Goal: Task Accomplishment & Management: Manage account settings

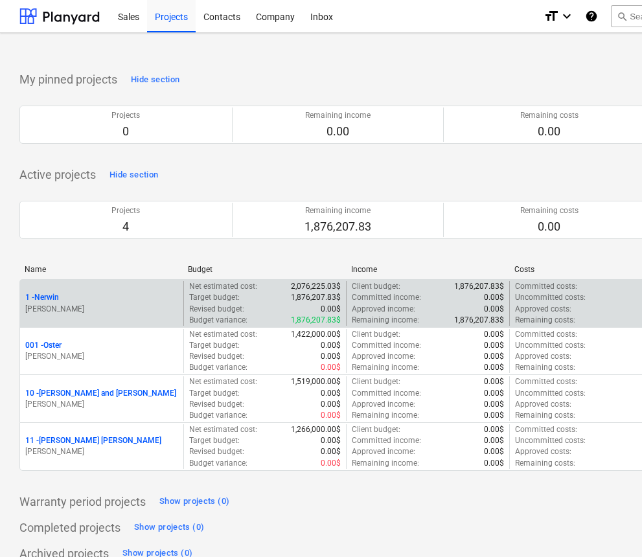
click at [222, 287] on p "Net estimated cost :" at bounding box center [223, 286] width 68 height 11
click at [76, 293] on div "1 - Nerwin" at bounding box center [101, 297] width 153 height 11
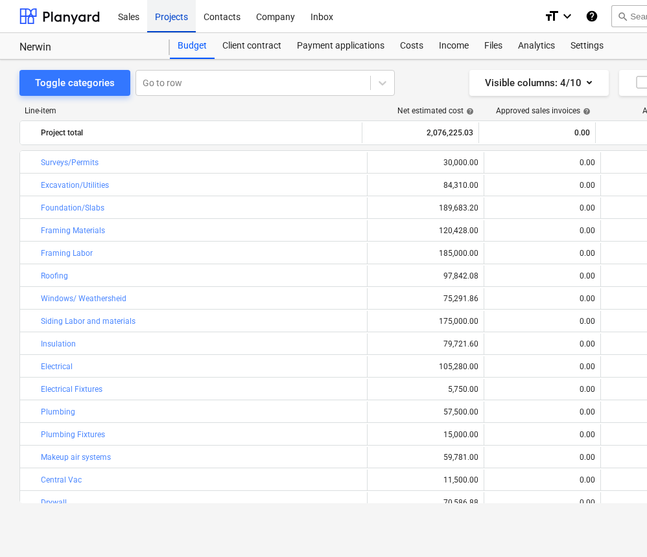
click at [171, 19] on div "Projects" at bounding box center [171, 15] width 49 height 33
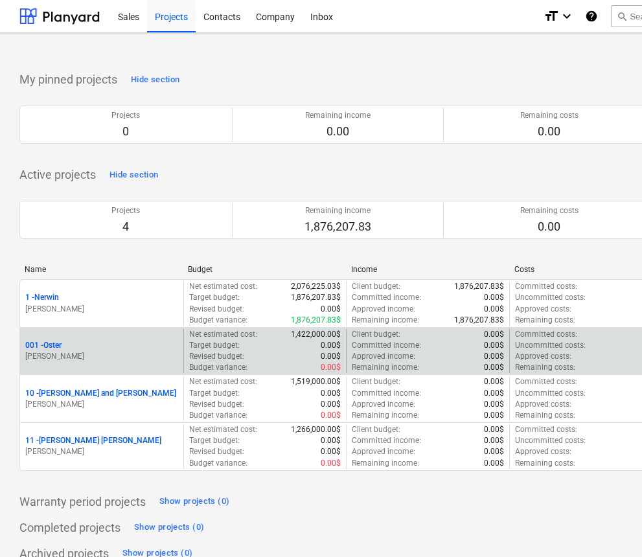
click at [96, 344] on div "001 - Oster" at bounding box center [101, 345] width 153 height 11
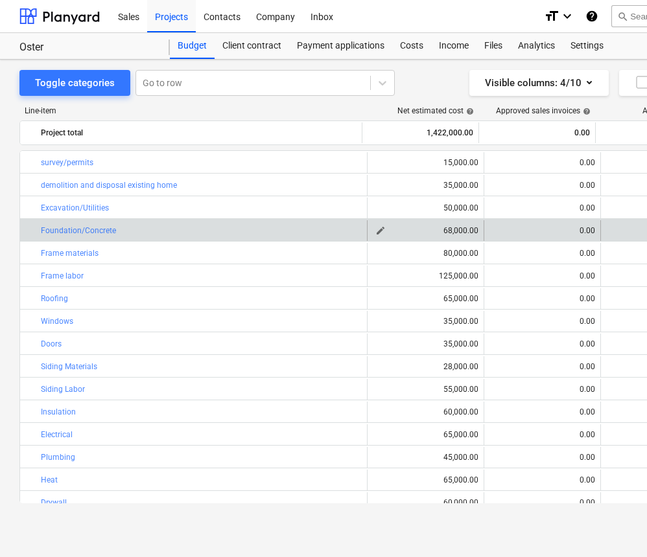
click at [377, 231] on span "edit" at bounding box center [380, 230] width 10 height 10
type textarea "x"
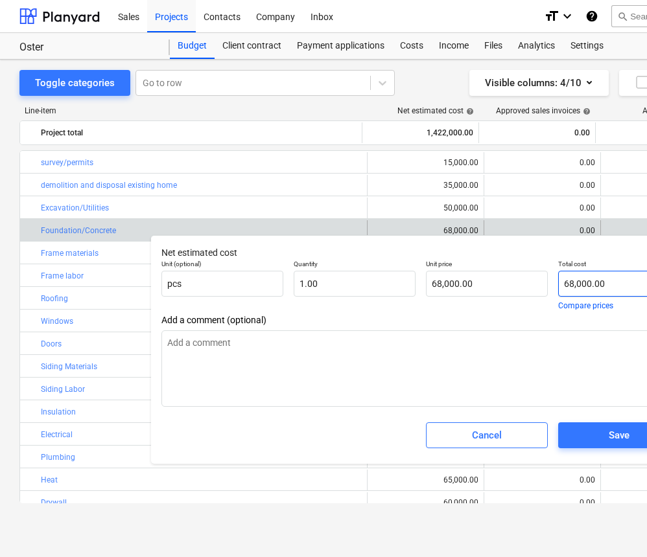
type input "68000"
click at [573, 286] on input "68000" at bounding box center [619, 284] width 122 height 26
type textarea "x"
type input "6000"
type input "6,000.00"
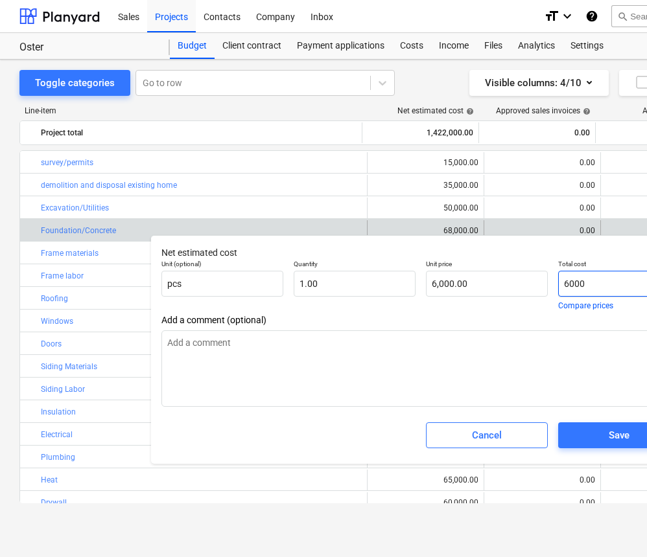
type textarea "x"
type input "000"
type input "0.00"
type textarea "x"
type input "5000"
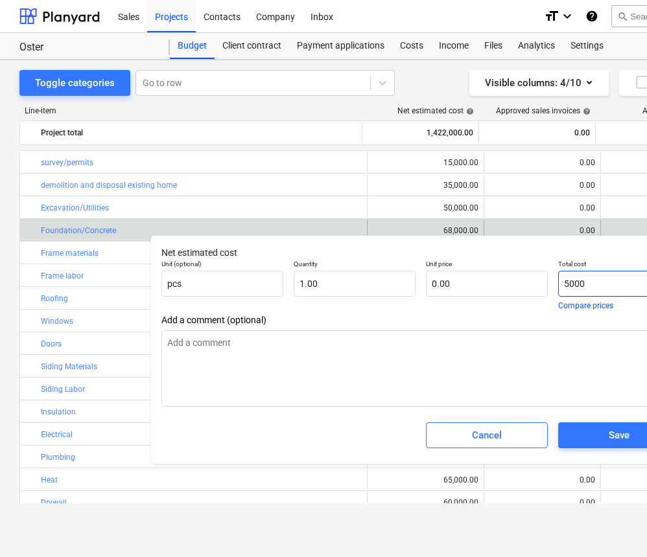
type input "5,000.00"
type textarea "x"
type input "53000"
type input "53,000.00"
type textarea "x"
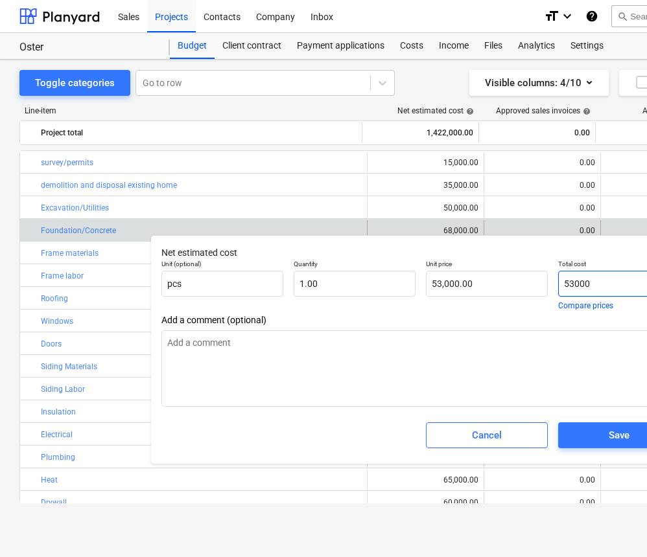
type input "53,000"
type textarea "x"
type input "53,0000"
type input "0.00"
type textarea "x"
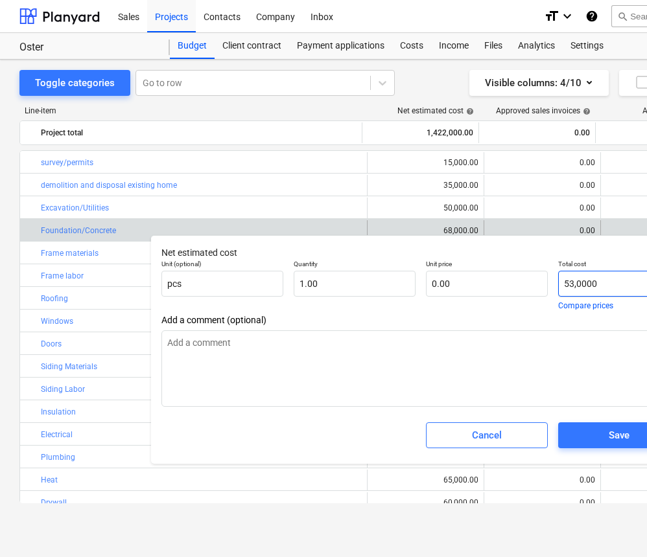
type input "53,00000"
type textarea "x"
type input "53,000000"
type textarea "x"
type input "53,00000"
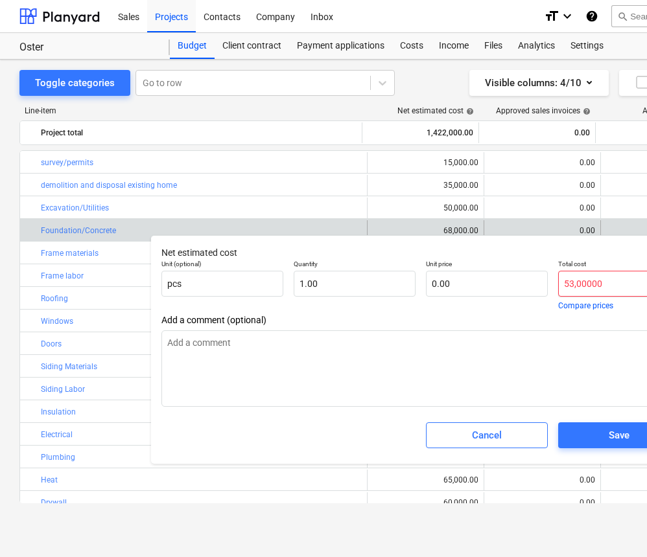
type textarea "x"
type input "53,0000"
type textarea "x"
type input "53,000"
type input "53,000.00"
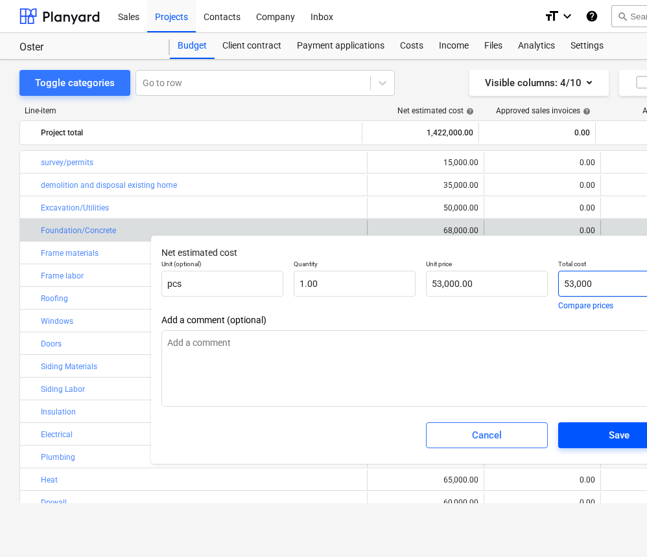
type input "53,000"
type textarea "x"
type input "53,000.00"
click at [608, 428] on div "Save" at bounding box center [618, 435] width 21 height 17
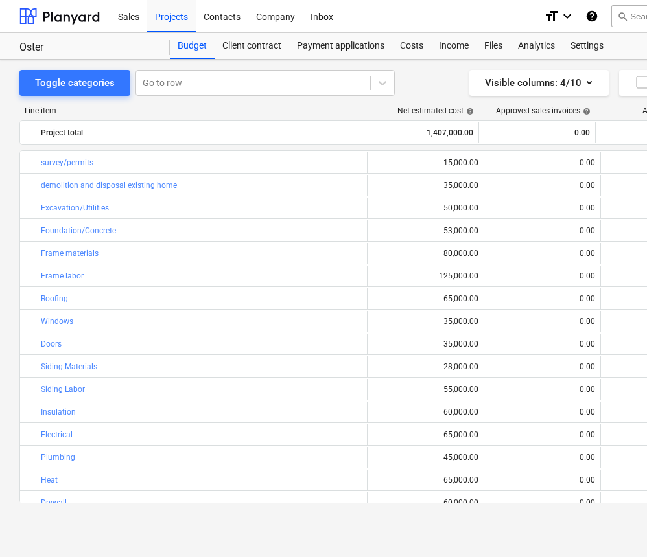
type textarea "x"
type input "1.00"
type input "53,000.00"
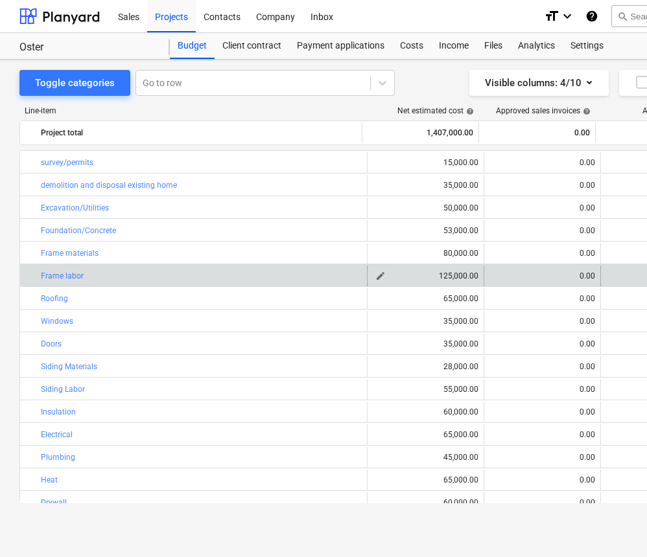
click at [377, 279] on span "edit" at bounding box center [380, 276] width 10 height 10
type textarea "x"
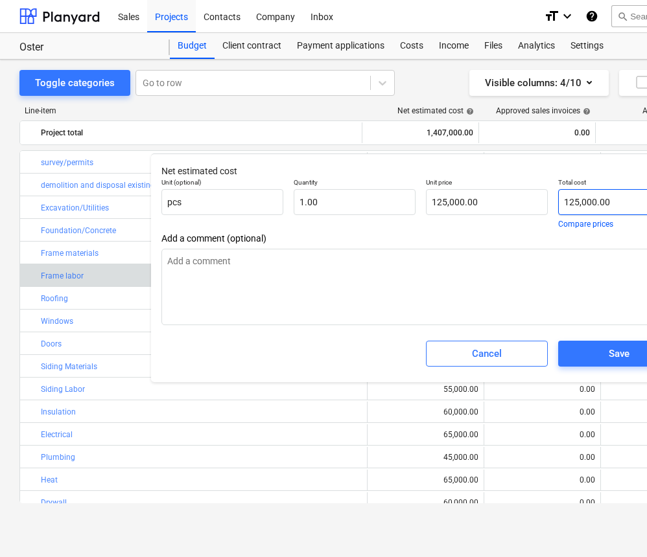
type input "125000"
click at [579, 203] on input "125000" at bounding box center [619, 202] width 122 height 26
type textarea "x"
type input "12000"
type input "12,000.00"
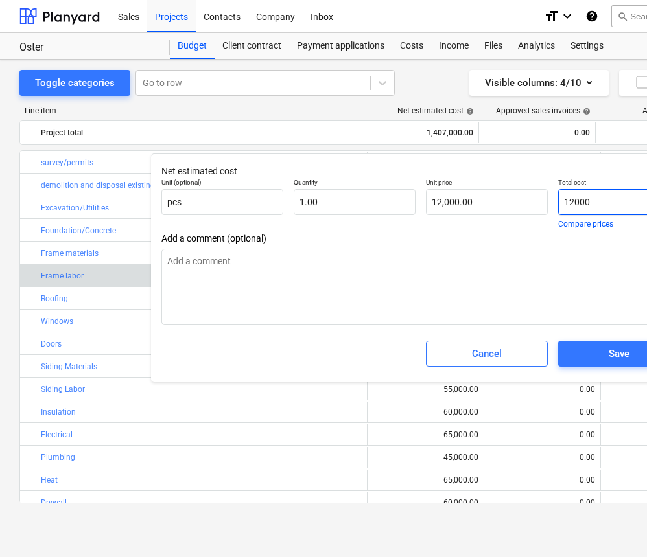
type textarea "x"
type input "1000"
type input "1,000.00"
type textarea "x"
type input "10000"
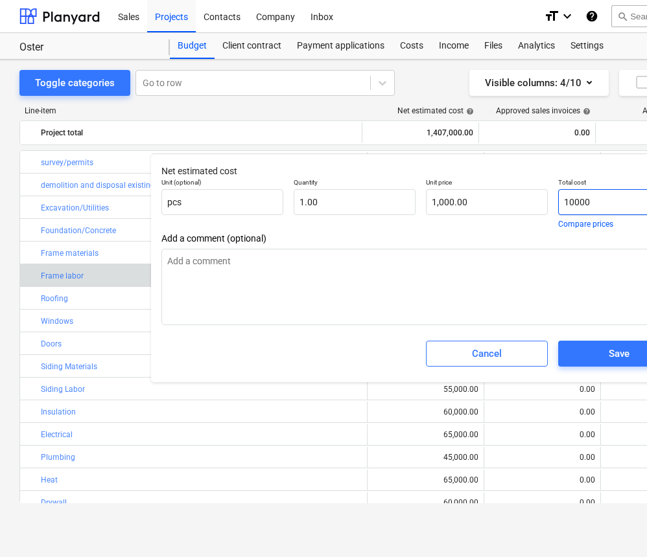
type input "10,000.00"
type textarea "x"
type input "100000"
type input "100,000.00"
type input "100000"
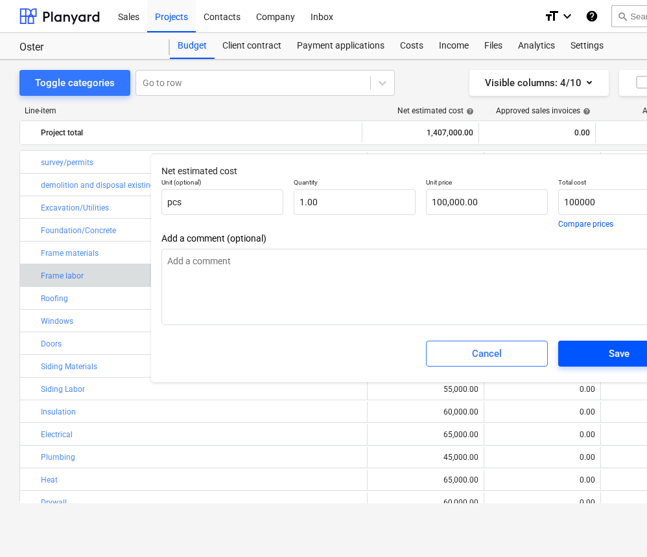
type textarea "x"
type input "100,000.00"
click at [593, 346] on span "Save" at bounding box center [618, 353] width 91 height 17
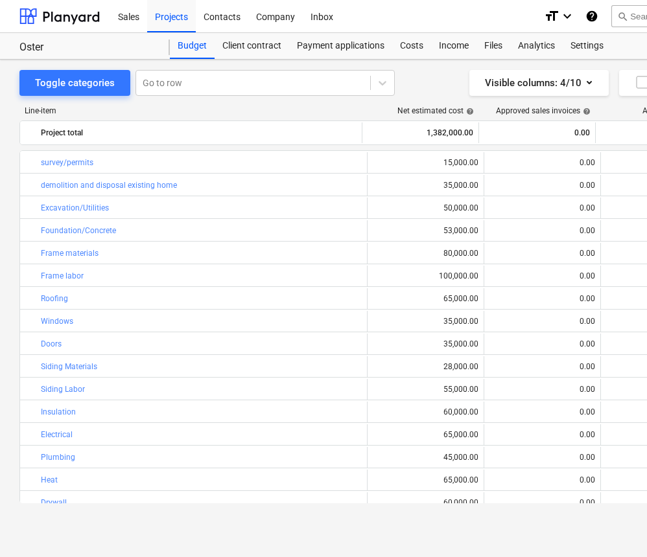
type textarea "x"
type input "1.00"
type input "100,000.00"
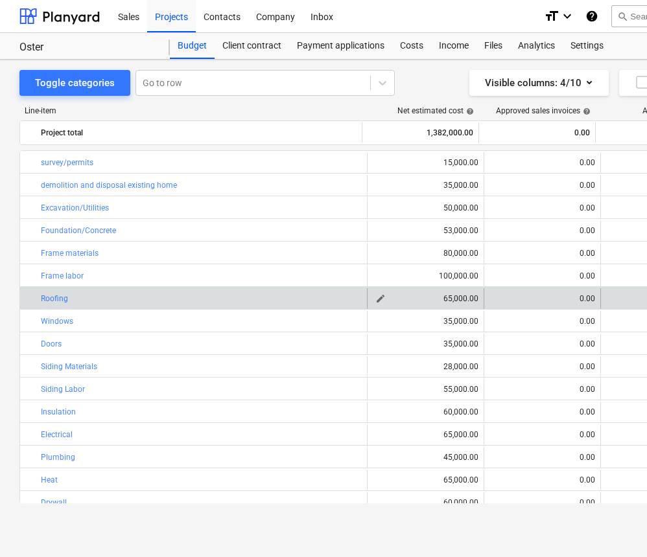
click at [448, 301] on div "65,000.00" at bounding box center [426, 298] width 106 height 9
click at [375, 295] on span "edit" at bounding box center [380, 299] width 10 height 10
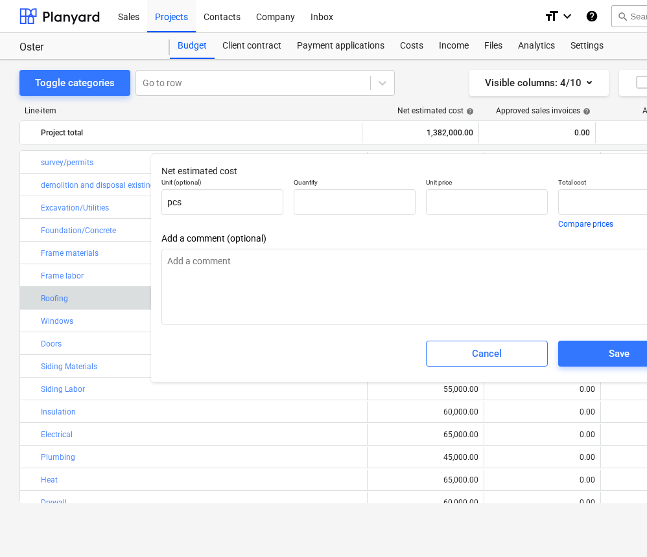
type textarea "x"
type input "1.00"
type input "65,000.00"
type input "65000"
click at [573, 202] on input "65000" at bounding box center [619, 202] width 122 height 26
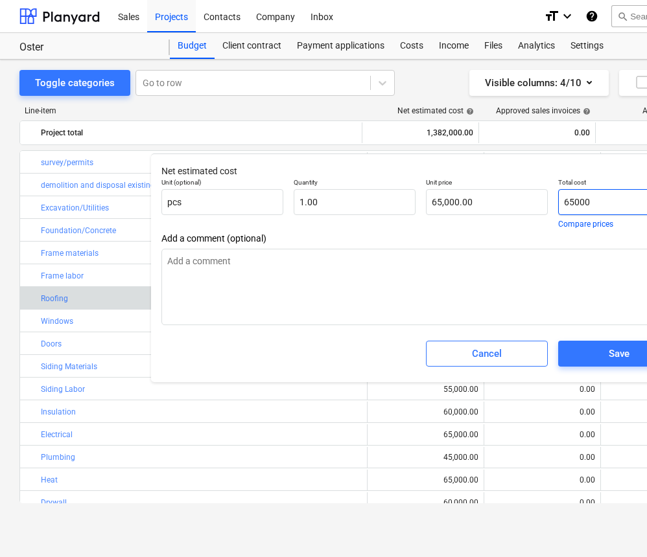
type textarea "x"
type input "6000"
type input "6,000.00"
type textarea "x"
type input "000"
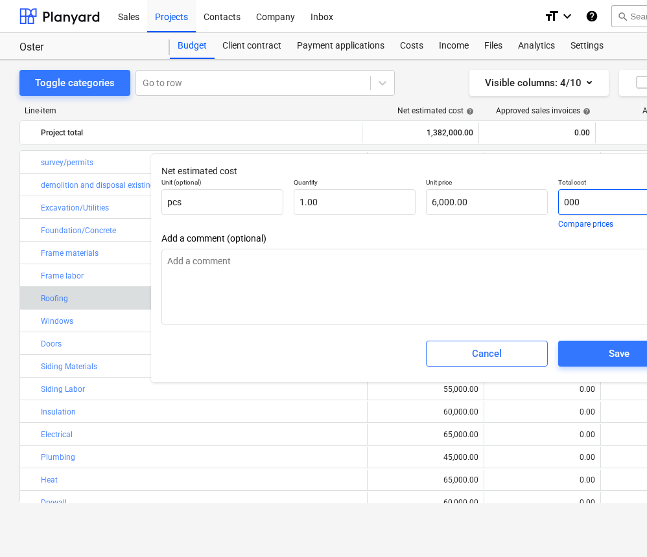
type input "0.00"
type textarea "x"
type input "5000"
type input "5,000.00"
type textarea "x"
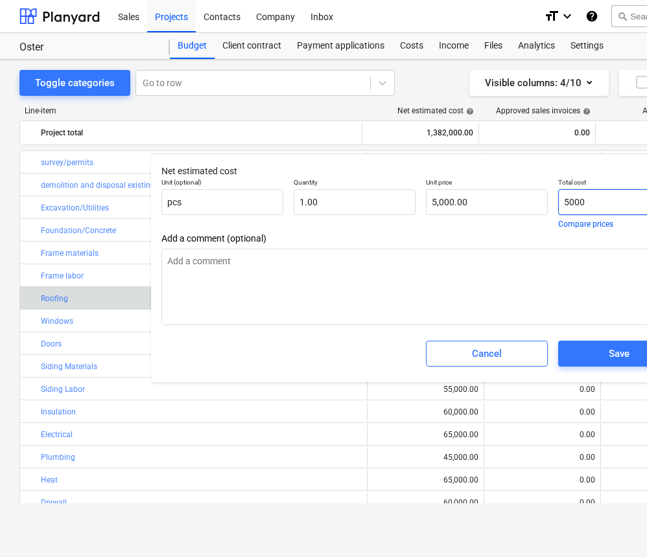
type input "50000"
type input "50,000.00"
type textarea "x"
type input "50,000"
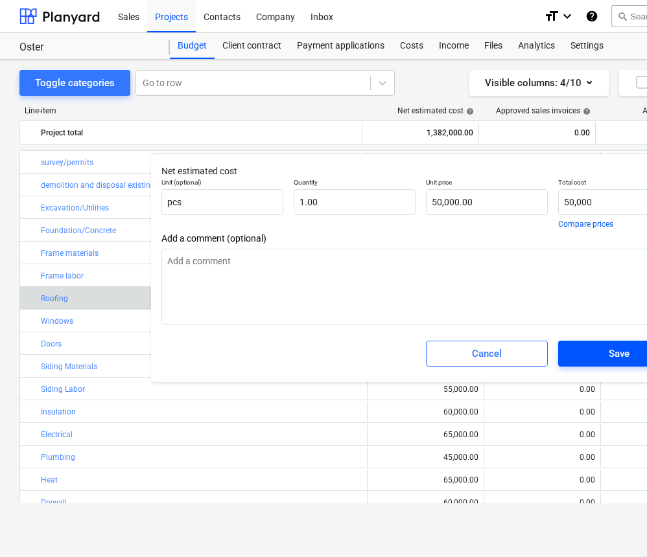
type textarea "x"
type input "50,000.00"
click at [630, 357] on span "Save" at bounding box center [618, 353] width 91 height 17
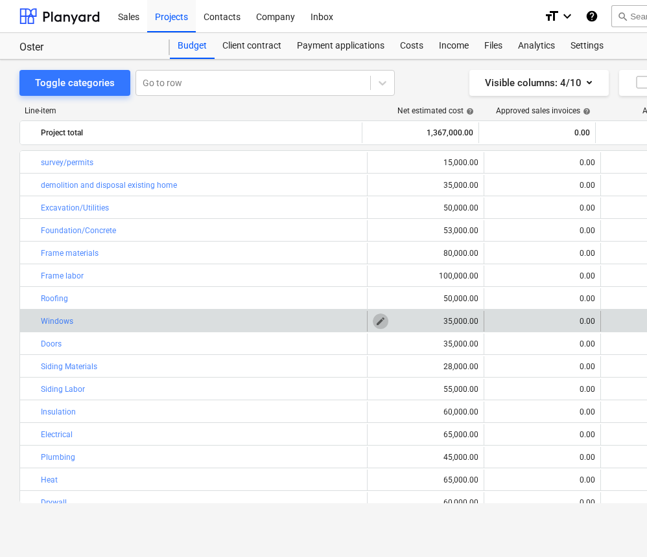
click at [379, 320] on span "edit" at bounding box center [380, 321] width 10 height 10
type textarea "x"
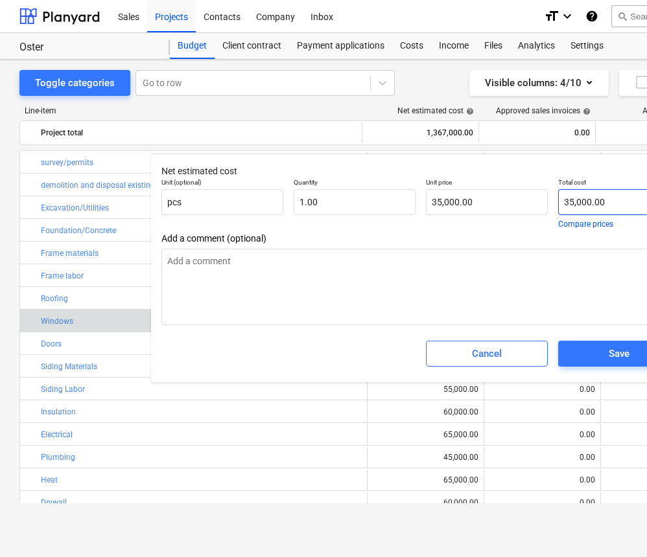
type input "35000"
click at [569, 202] on input "35000" at bounding box center [619, 202] width 122 height 26
type textarea "x"
type input "5000"
type input "5,000.00"
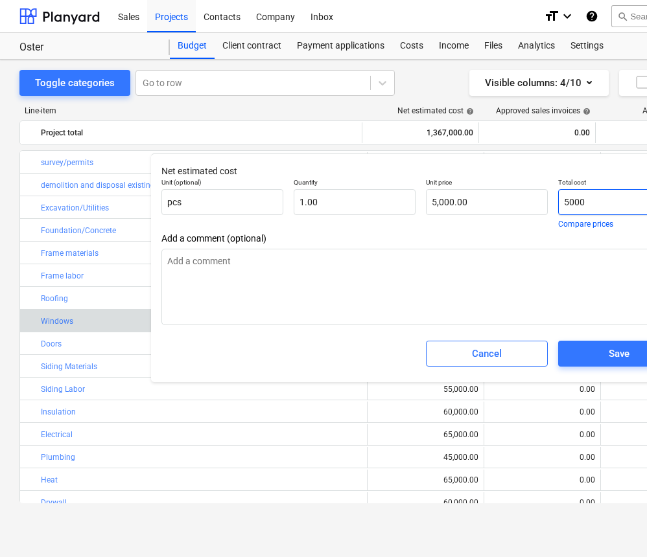
type textarea "x"
type input "25000"
type input "25,000.00"
type input "25000"
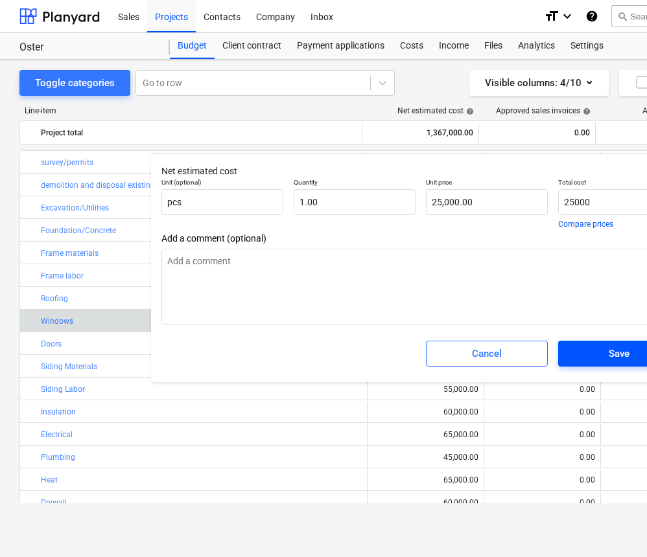
type textarea "x"
type input "25,000.00"
click at [610, 347] on div "Save" at bounding box center [618, 353] width 21 height 17
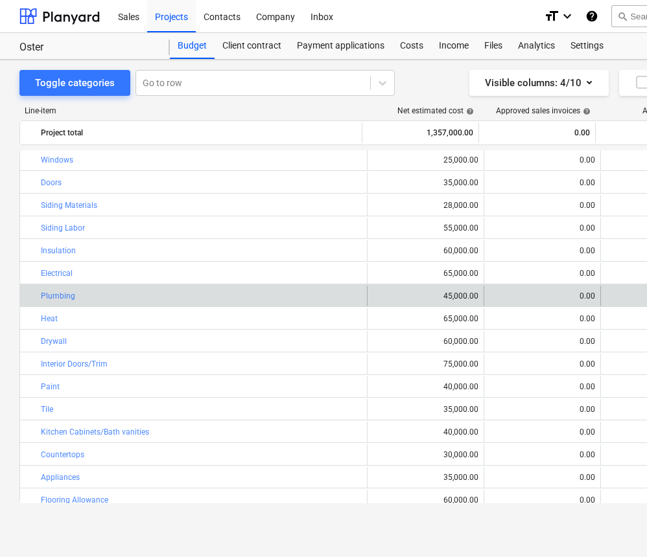
scroll to position [172, 0]
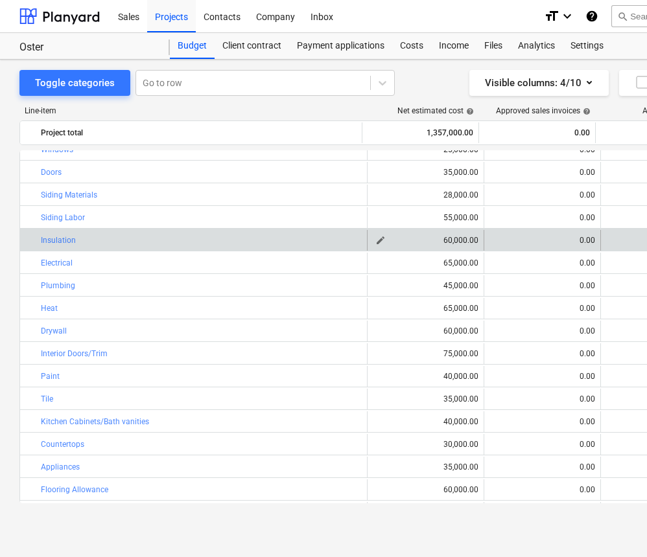
click at [444, 240] on div "60,000.00" at bounding box center [426, 240] width 106 height 9
click at [380, 238] on span "edit" at bounding box center [380, 240] width 10 height 10
type textarea "x"
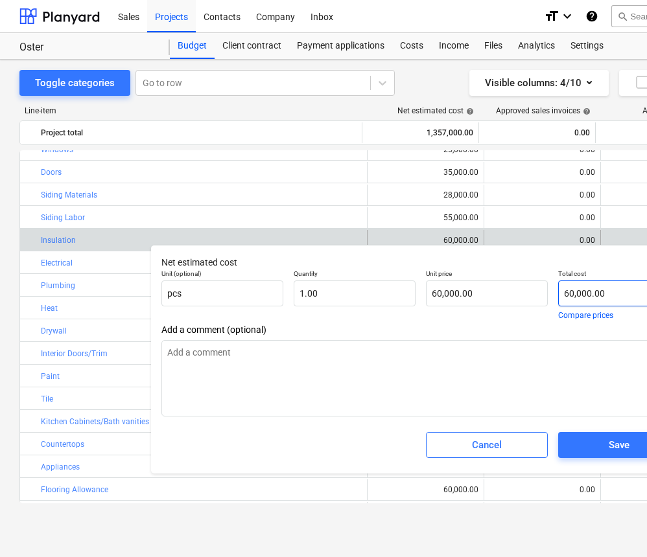
type input "60000"
click at [570, 293] on input "60000" at bounding box center [619, 294] width 122 height 26
type textarea "x"
type input "0000"
type input "0.00"
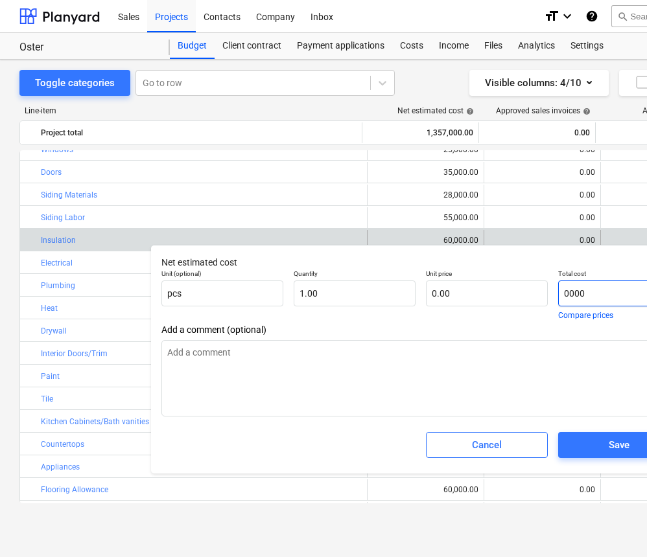
type textarea "x"
type input "50000"
type input "50,000.00"
type input "50000"
type textarea "x"
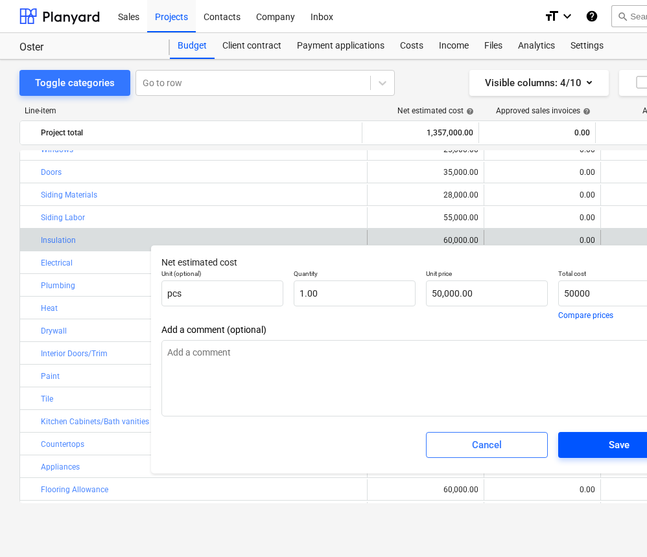
type input "50,000.00"
click at [623, 446] on div "Save" at bounding box center [618, 445] width 21 height 17
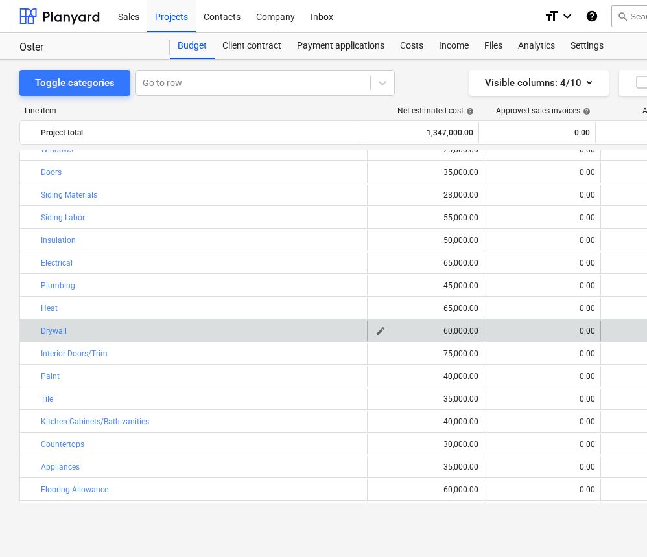
click at [444, 329] on div "60,000.00" at bounding box center [426, 331] width 106 height 9
click at [375, 332] on span "edit" at bounding box center [380, 331] width 10 height 10
type textarea "x"
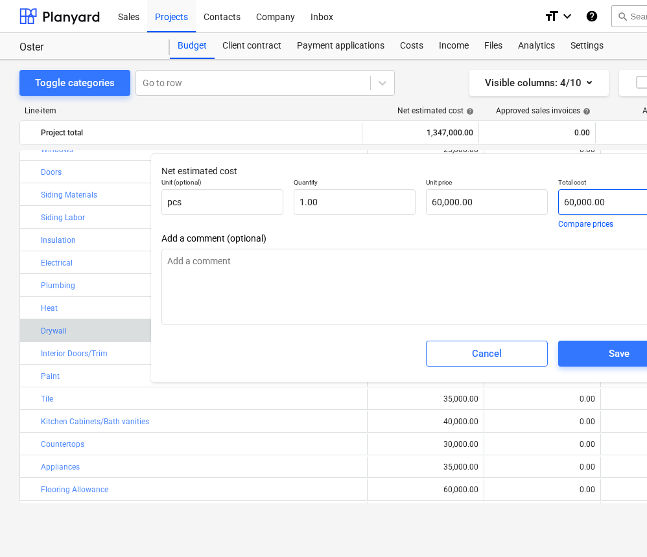
type input "60000"
click at [569, 201] on input "60000" at bounding box center [619, 202] width 122 height 26
type textarea "x"
type input "0000"
type input "0.00"
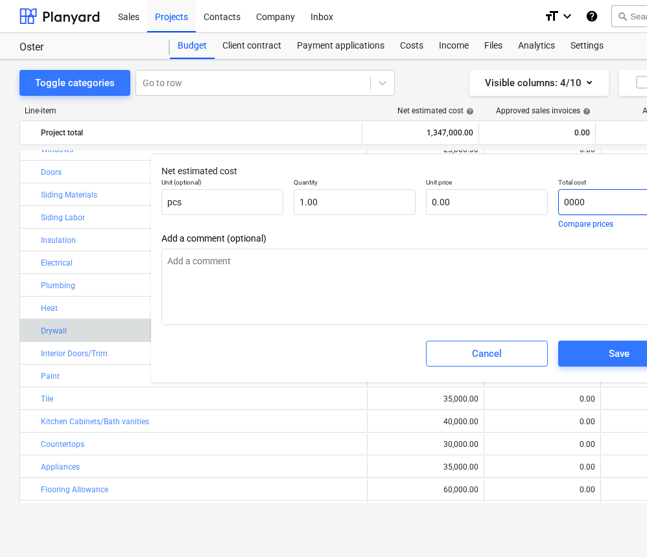
type textarea "x"
type input "50000"
type input "50,000.00"
type input "50000"
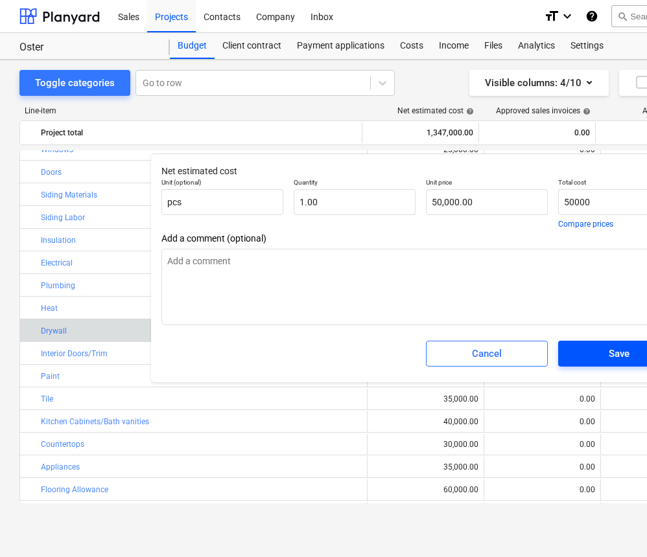
type textarea "x"
type input "50,000.00"
click at [620, 348] on div "Save" at bounding box center [618, 353] width 21 height 17
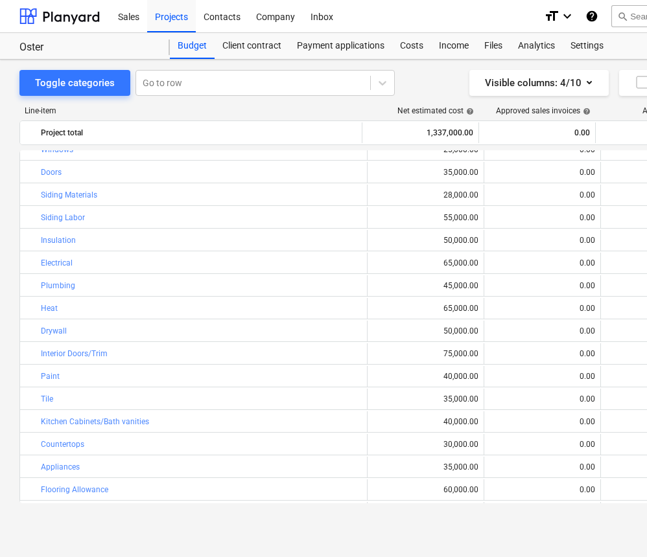
type textarea "x"
type input "1.00"
type input "50,000.00"
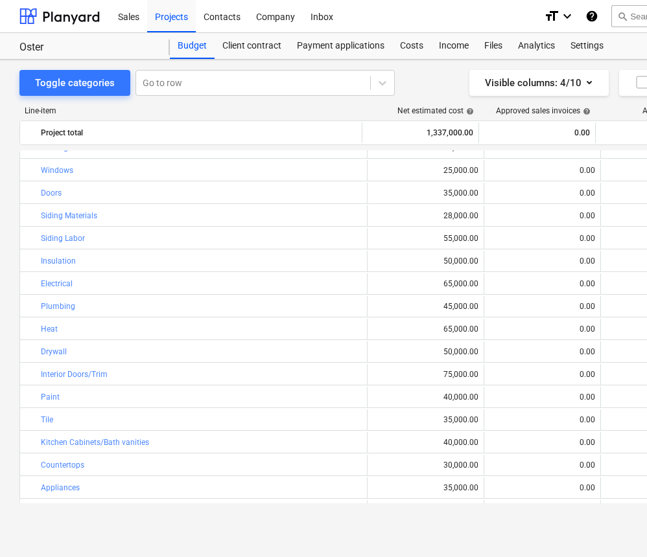
scroll to position [142, 0]
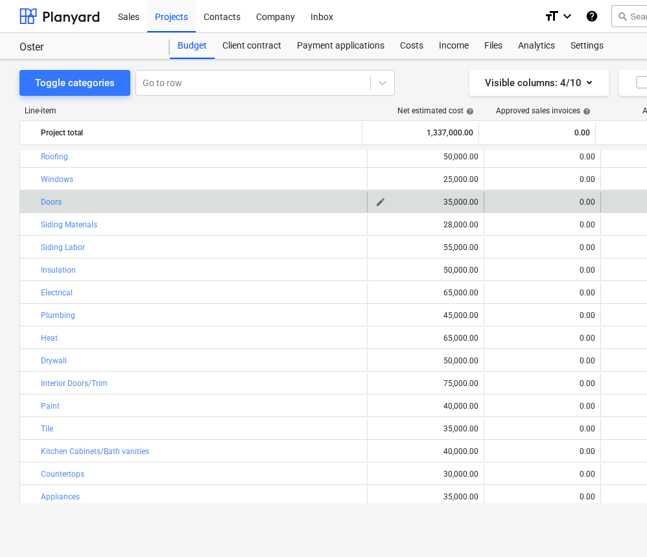
click at [444, 202] on div "35,000.00" at bounding box center [426, 202] width 106 height 9
click at [379, 204] on span "edit" at bounding box center [380, 202] width 10 height 10
type textarea "x"
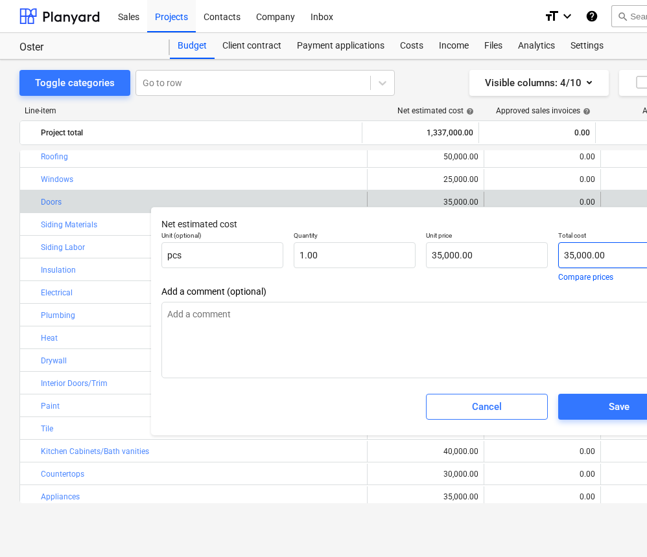
type input "35000"
click at [568, 255] on input "35000" at bounding box center [619, 255] width 122 height 26
type textarea "x"
type input "5000"
type input "5,000.00"
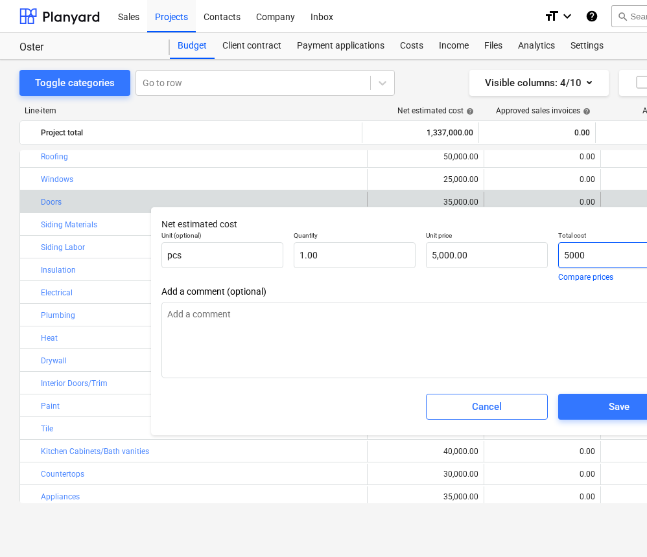
type textarea "x"
type input "15000"
type input "15,000.00"
type input "15000"
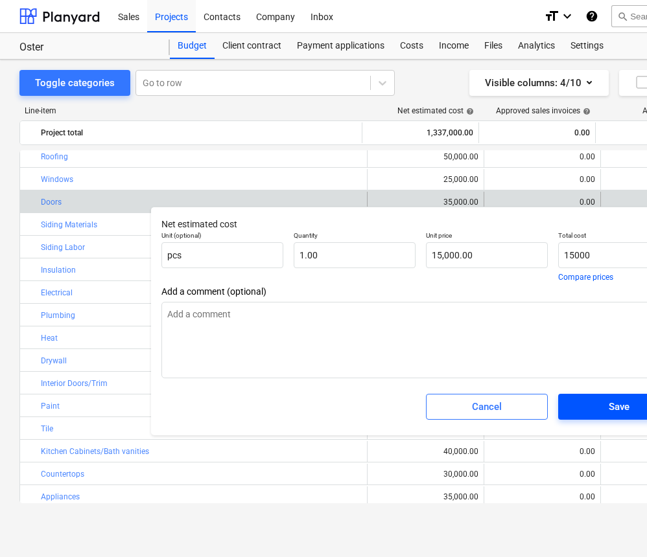
type textarea "x"
type input "15,000.00"
click at [636, 410] on span "Save" at bounding box center [618, 406] width 91 height 17
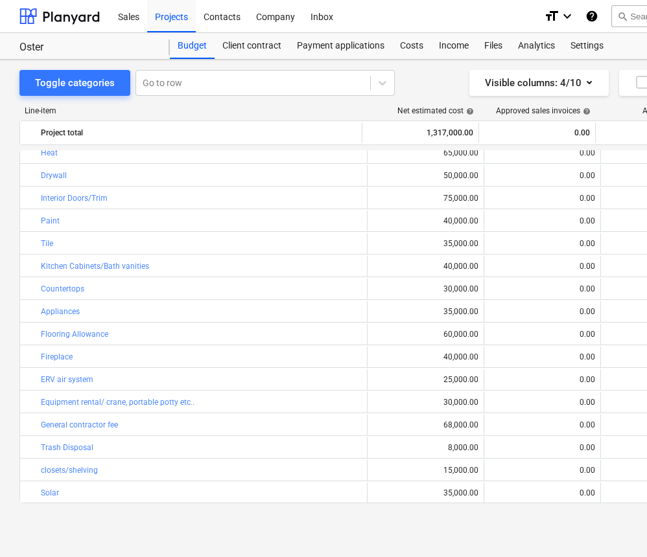
scroll to position [327, 0]
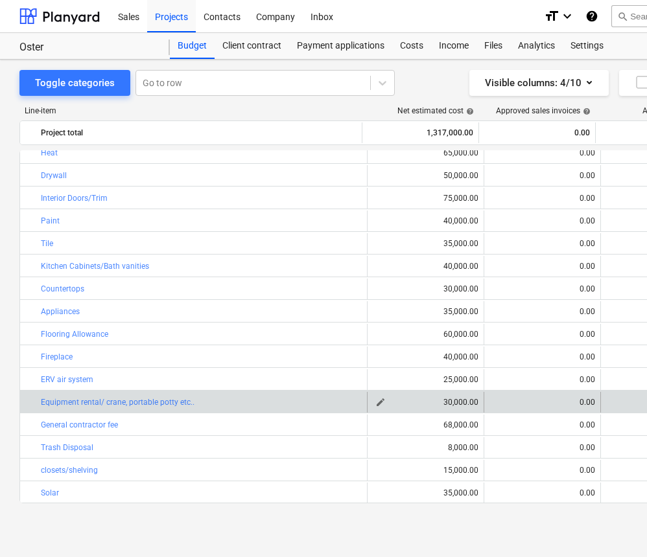
click at [444, 402] on div "30,000.00" at bounding box center [426, 402] width 106 height 9
click at [375, 395] on button "edit" at bounding box center [381, 403] width 16 height 16
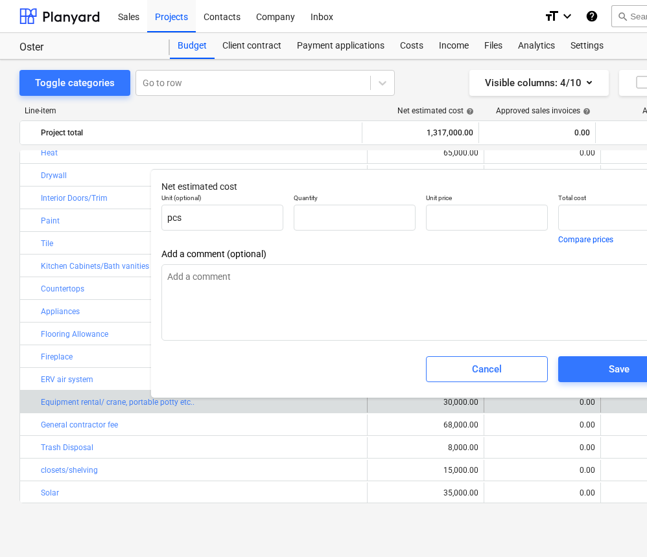
type textarea "x"
type input "1.00"
type input "30,000.00"
type input "30000"
click at [568, 219] on input "30000" at bounding box center [619, 218] width 122 height 26
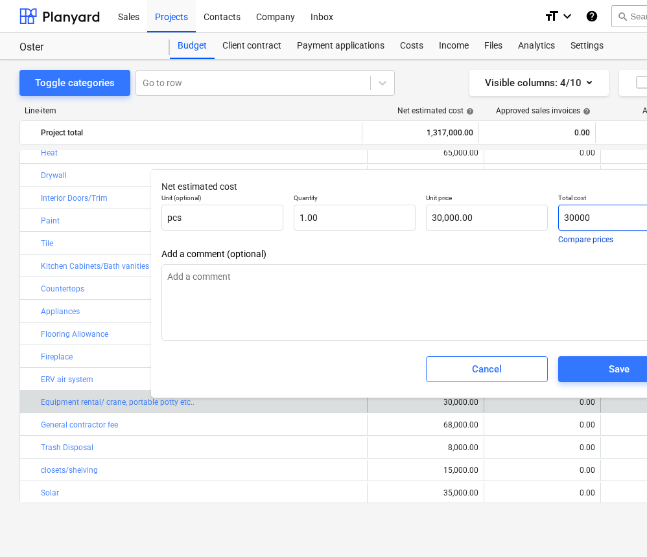
type textarea "x"
type input "0000"
type input "0.00"
type textarea "x"
type input "20000"
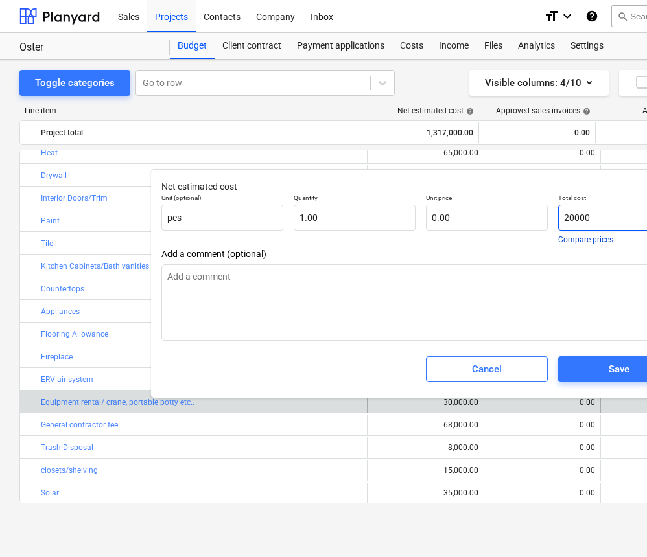
type input "20,000.00"
type input "20000"
type textarea "x"
type input "20,000.00"
click at [591, 360] on button "Save" at bounding box center [619, 369] width 122 height 26
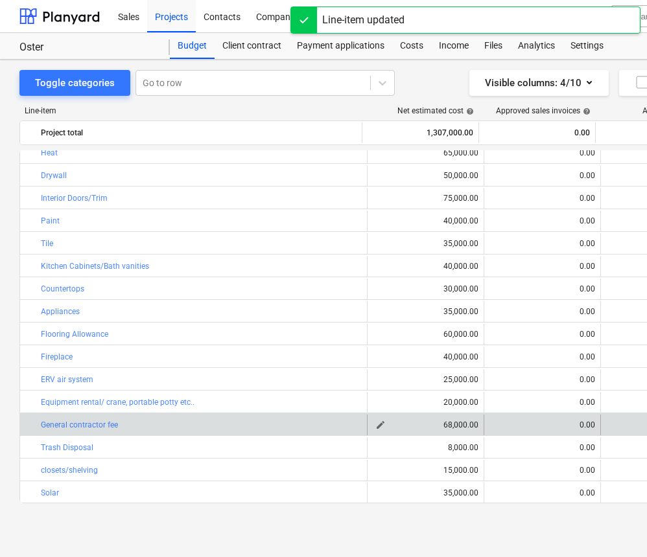
click at [375, 423] on span "edit" at bounding box center [380, 425] width 10 height 10
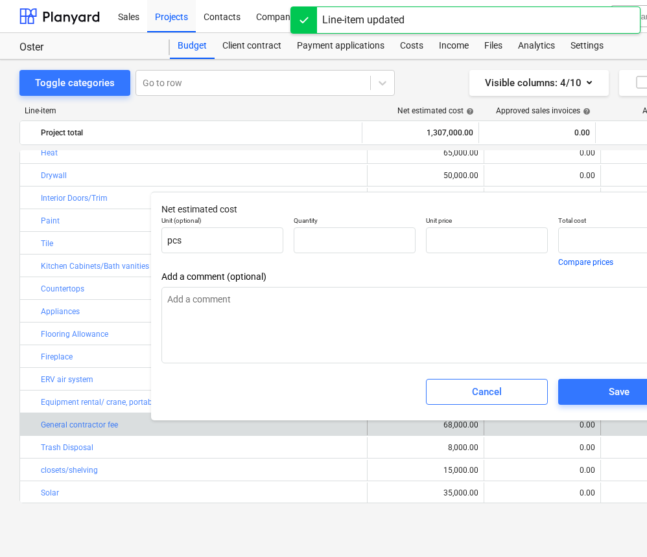
type textarea "x"
type input "1.00"
type input "68,000.00"
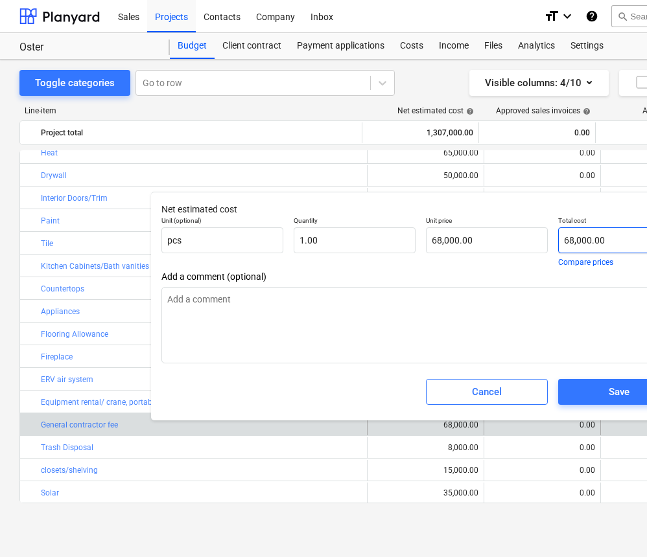
type input "68000"
click at [574, 238] on input "68000" at bounding box center [619, 240] width 122 height 26
type textarea "x"
type input "6000"
type input "6,000.00"
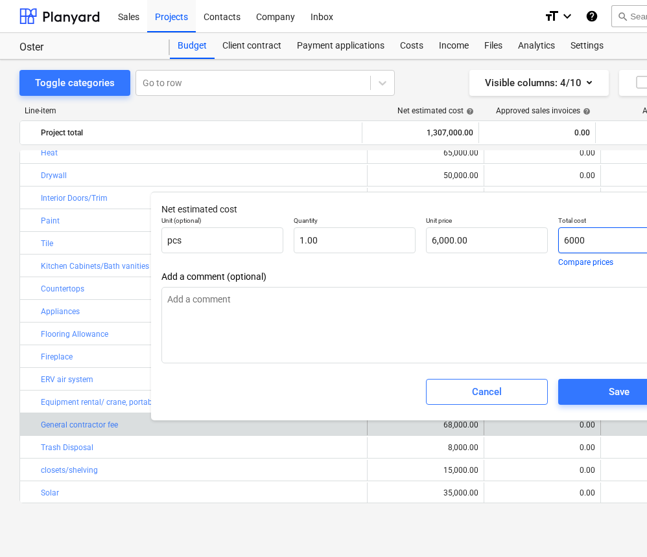
type textarea "x"
type input "60000"
type input "60,000.00"
type input "60000"
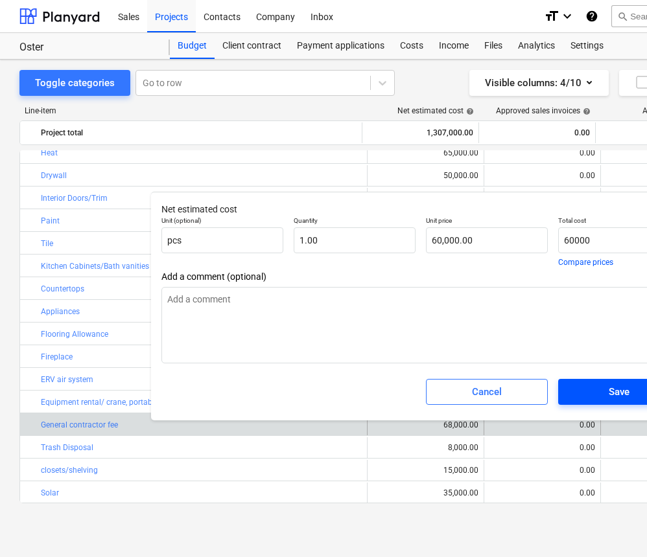
type textarea "x"
type input "60,000.00"
click at [610, 387] on div "Save" at bounding box center [618, 392] width 21 height 17
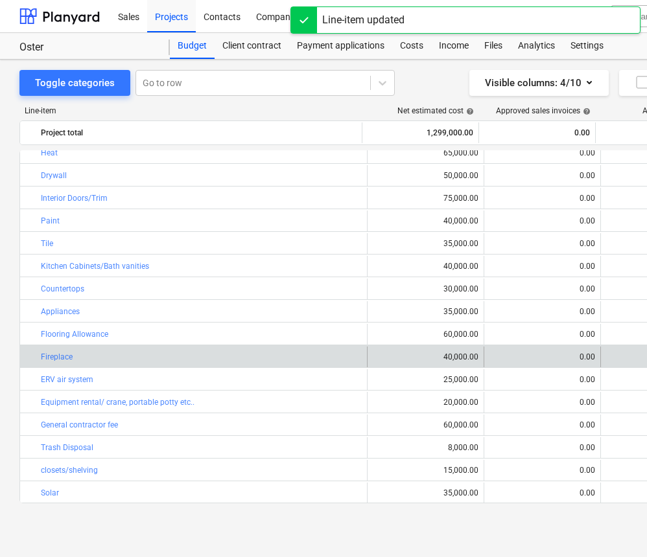
scroll to position [0, 0]
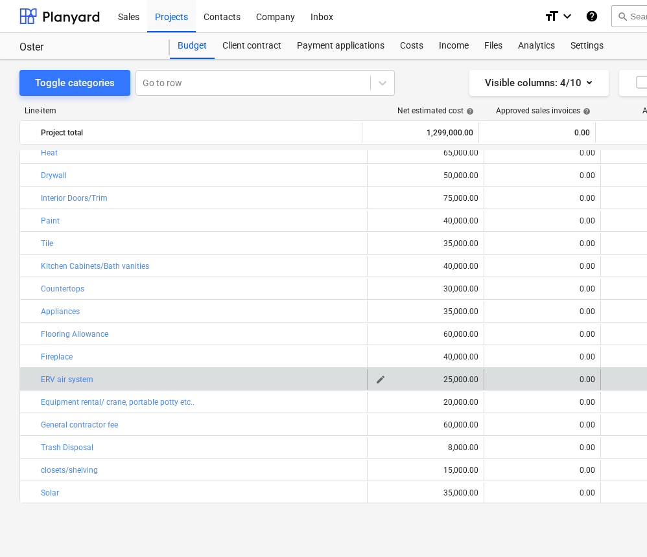
click at [385, 377] on div "25,000.00" at bounding box center [426, 379] width 106 height 9
click at [378, 378] on span "edit" at bounding box center [380, 380] width 10 height 10
type textarea "x"
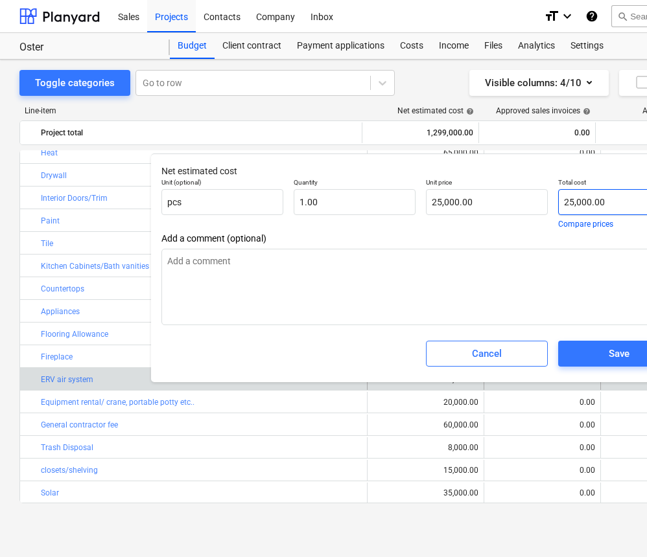
type input "25000"
click at [575, 201] on input "25000" at bounding box center [619, 202] width 122 height 26
type textarea "x"
type input "2000"
type input "2,000.00"
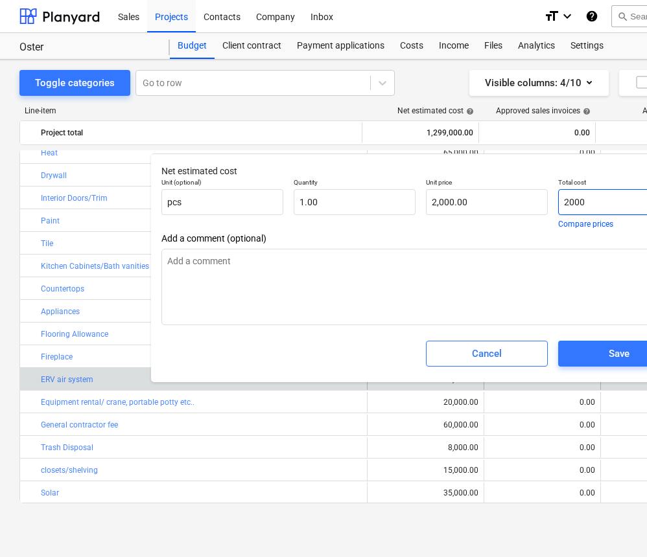
type textarea "x"
type input "20000"
type input "20,000.00"
type input "20000"
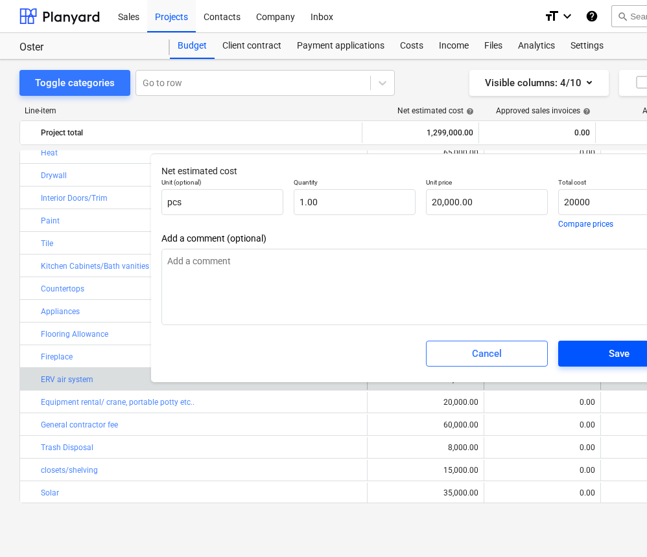
type textarea "x"
type input "20,000.00"
click at [613, 352] on div "Save" at bounding box center [618, 353] width 21 height 17
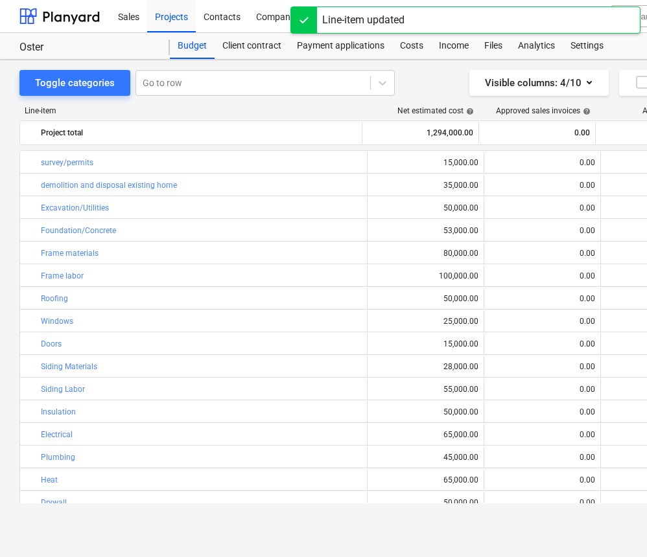
scroll to position [327, 0]
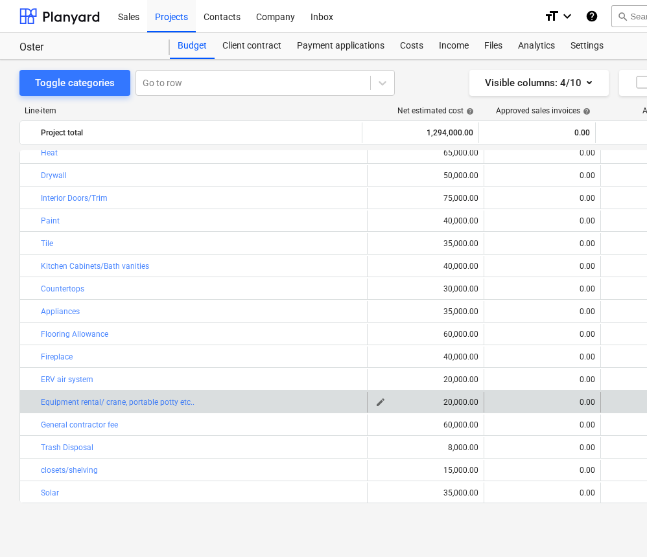
click at [378, 404] on span "edit" at bounding box center [380, 402] width 10 height 10
type textarea "x"
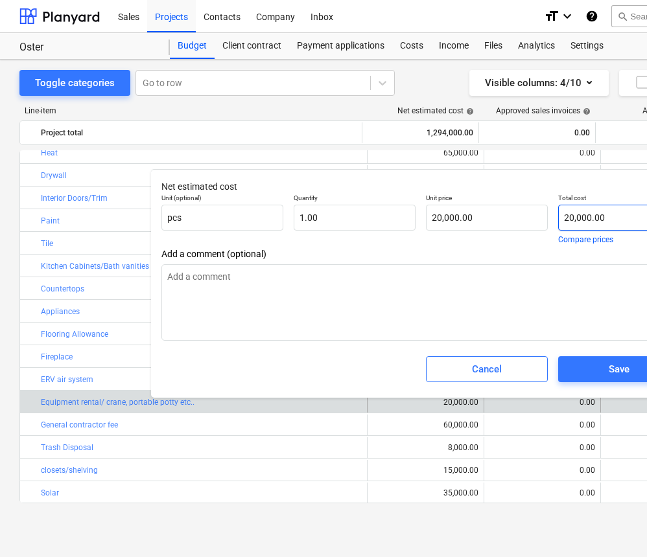
type input "20000"
click at [573, 217] on input "20000" at bounding box center [619, 218] width 122 height 26
type textarea "x"
type input "2000"
type input "2,000.00"
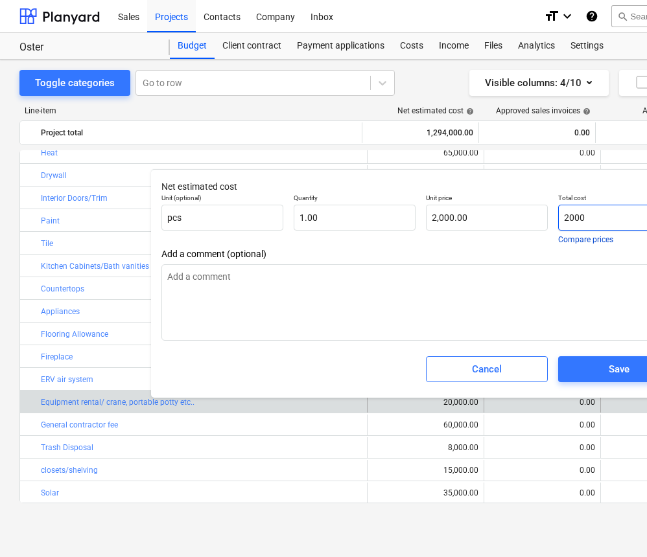
type textarea "x"
type input "000"
type input "0.00"
type textarea "x"
type input "1000"
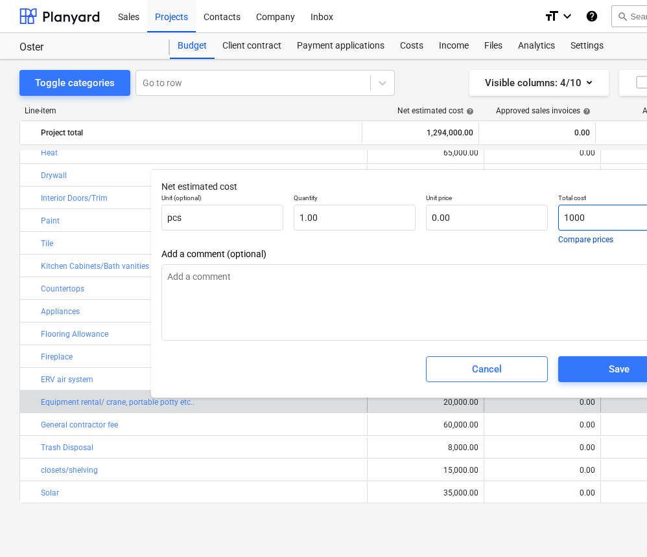
type input "1,000.00"
type textarea "x"
type input "15000"
type input "15,000.00"
type textarea "x"
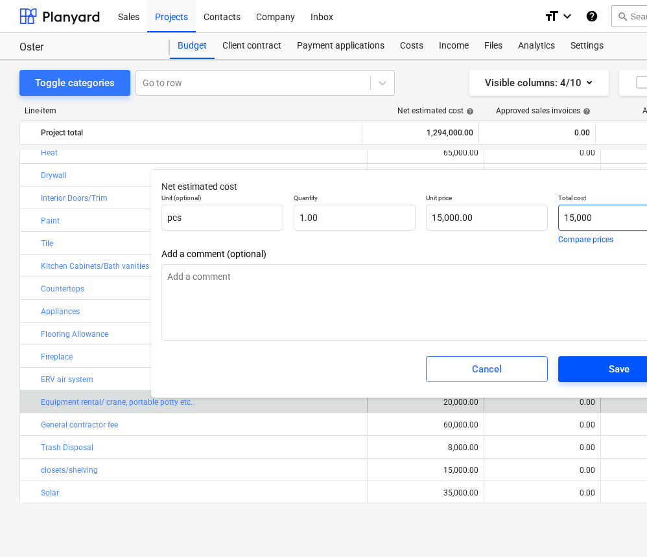
type input "15,000"
type textarea "x"
type input "15,000.00"
click at [597, 369] on span "Save" at bounding box center [618, 369] width 91 height 17
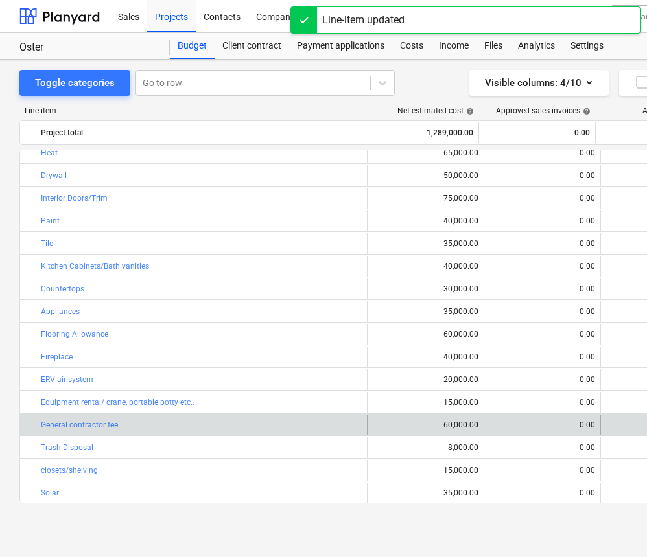
scroll to position [0, 0]
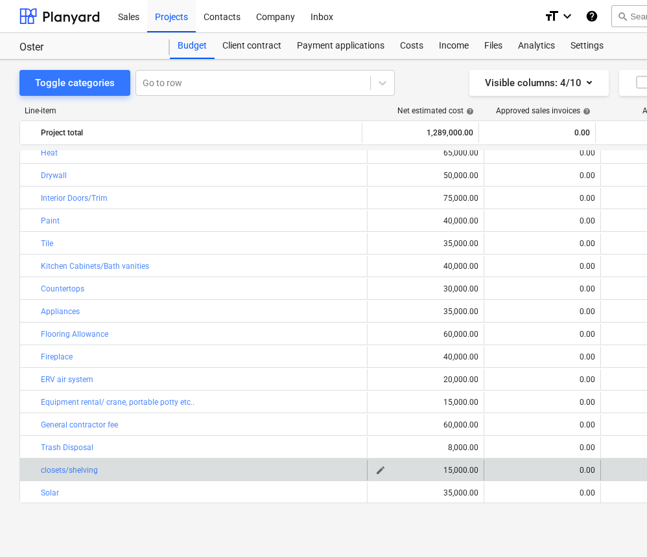
click at [380, 470] on span "edit" at bounding box center [380, 470] width 10 height 10
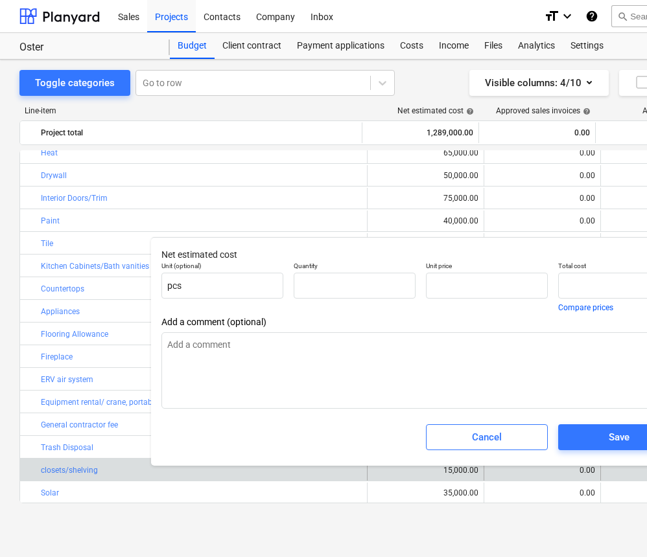
type textarea "x"
type input "1.00"
type input "15,000.00"
type input "15000"
click at [573, 285] on input "15000" at bounding box center [619, 286] width 122 height 26
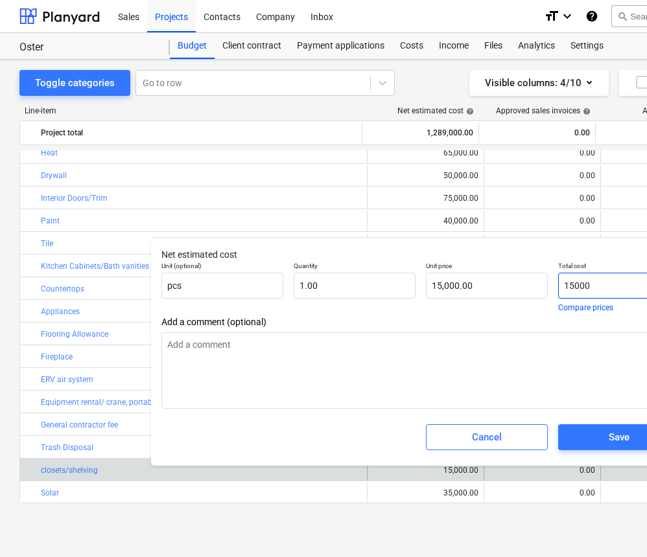
type textarea "x"
type input "1000"
type input "1,000.00"
type textarea "x"
type input "10000"
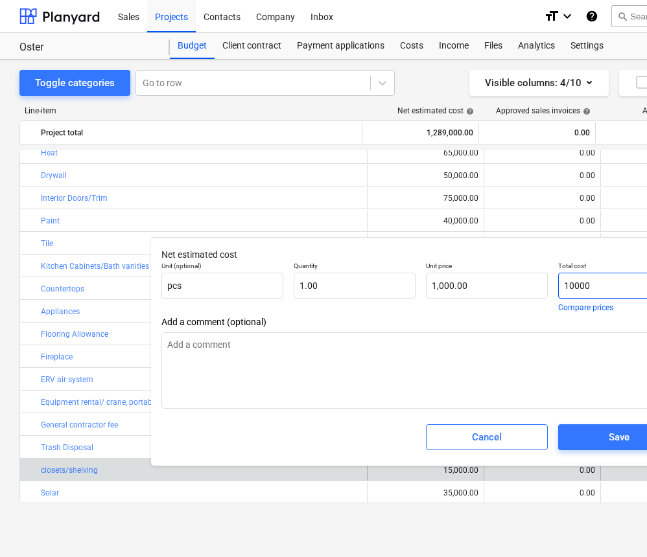
type input "10,000.00"
type input "10000"
type textarea "x"
type input "10,000.00"
click at [595, 438] on span "Save" at bounding box center [618, 437] width 91 height 17
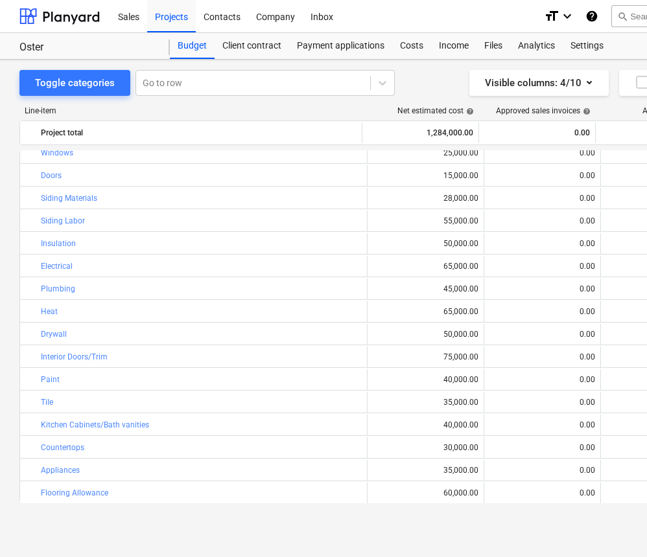
scroll to position [215, 0]
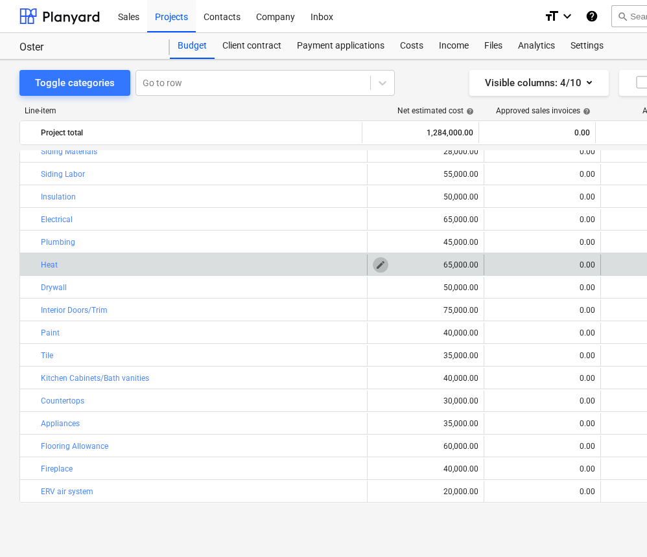
click at [378, 266] on span "edit" at bounding box center [380, 265] width 10 height 10
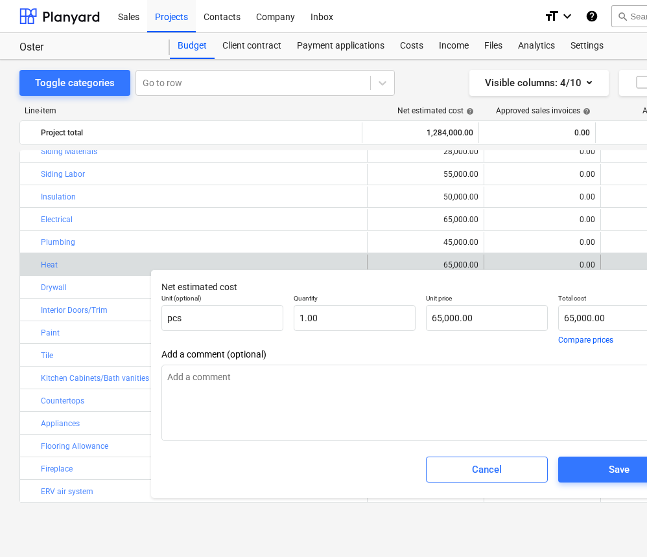
click at [508, 264] on div "0.00" at bounding box center [542, 264] width 106 height 9
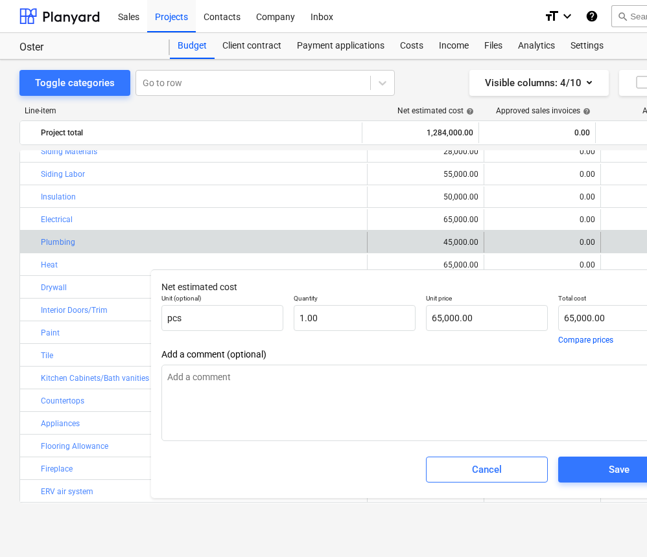
click at [509, 250] on div "0.00" at bounding box center [542, 242] width 106 height 21
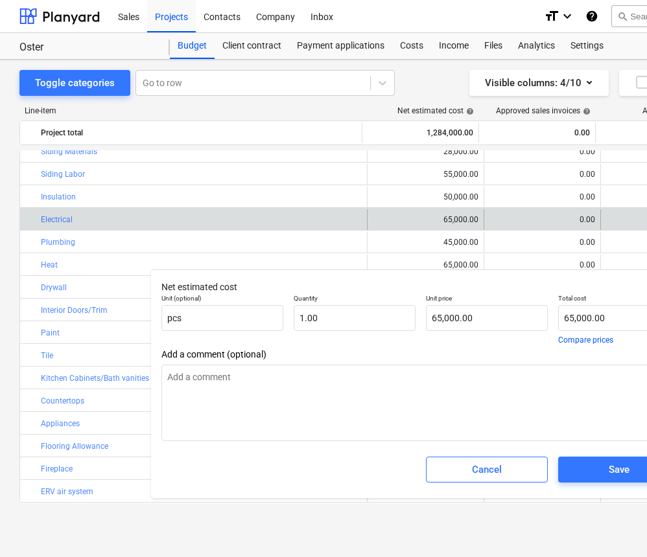
click at [509, 228] on div "0.00" at bounding box center [542, 219] width 106 height 21
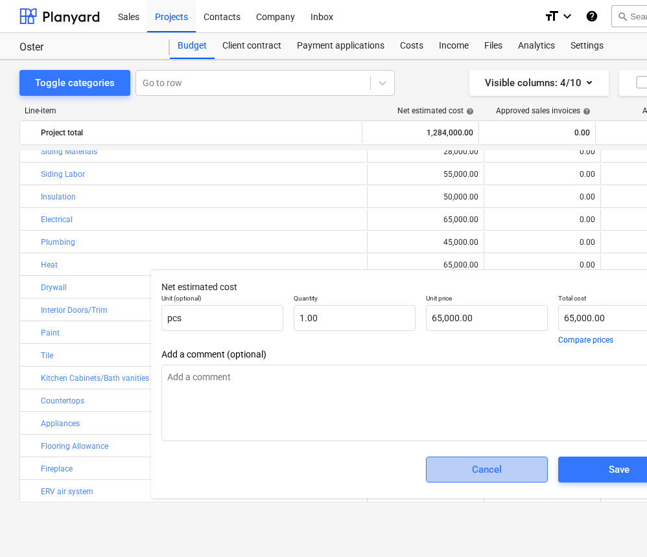
click at [502, 468] on span "Cancel" at bounding box center [486, 469] width 89 height 17
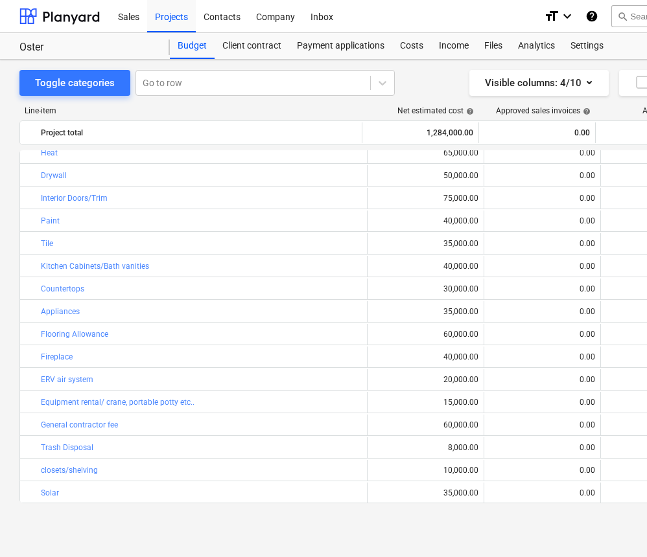
scroll to position [327, 0]
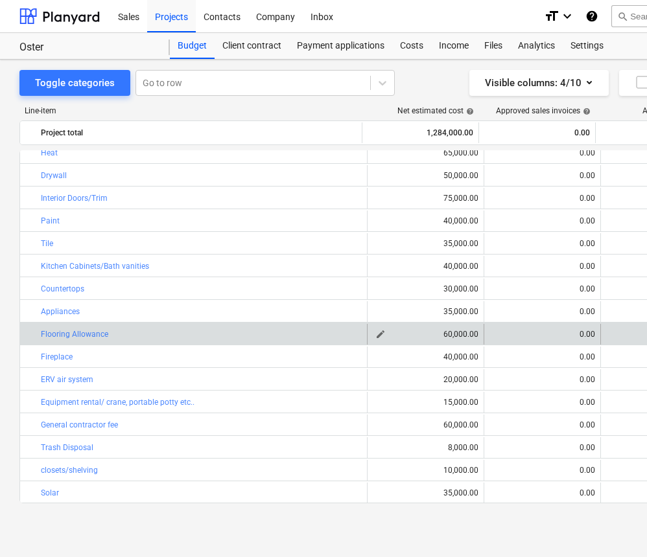
click at [375, 332] on span "edit" at bounding box center [380, 334] width 10 height 10
type textarea "x"
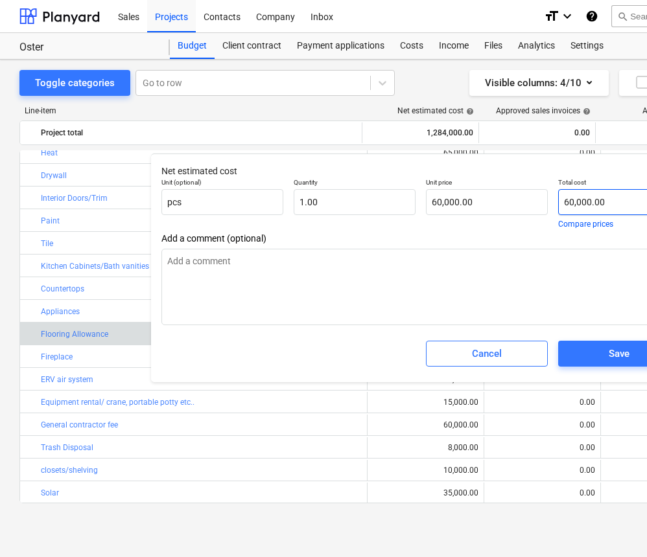
type input "60000"
click at [568, 204] on input "60000" at bounding box center [619, 202] width 122 height 26
type textarea "x"
type input "0000"
type input "0.00"
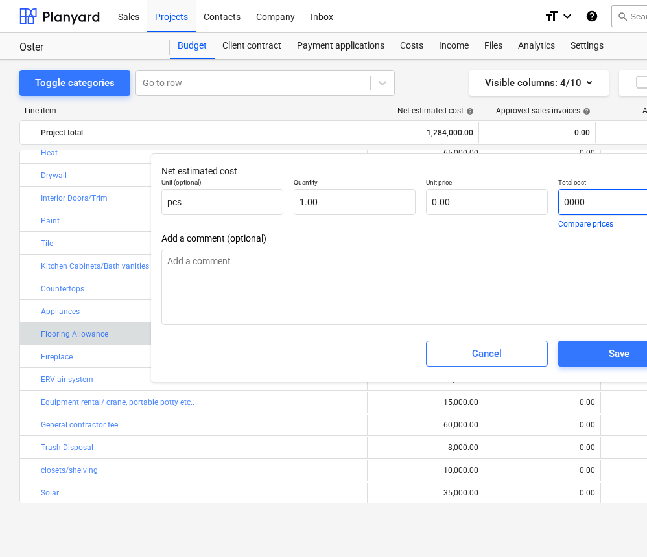
type textarea "x"
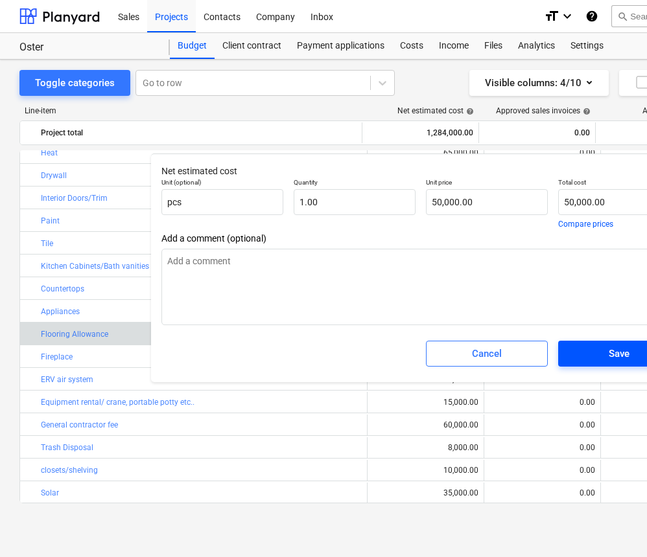
click at [623, 357] on div "Save" at bounding box center [618, 353] width 21 height 17
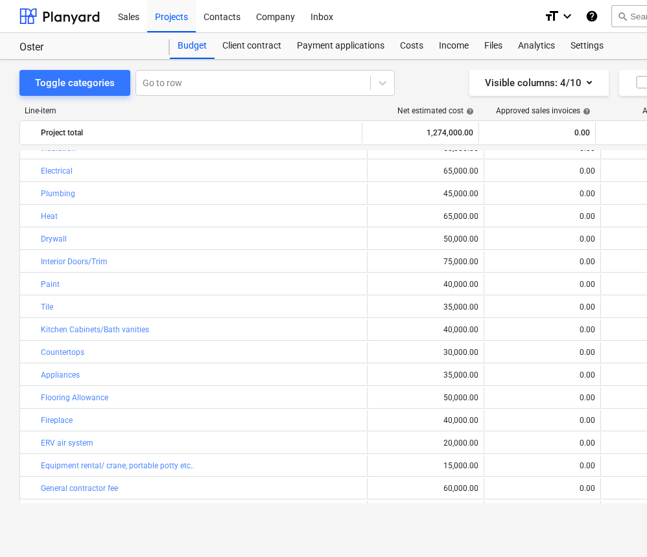
scroll to position [281, 0]
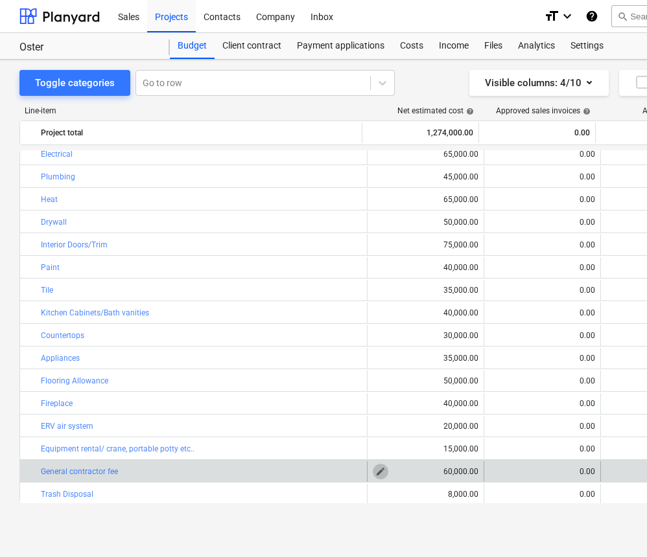
click at [378, 469] on span "edit" at bounding box center [380, 472] width 10 height 10
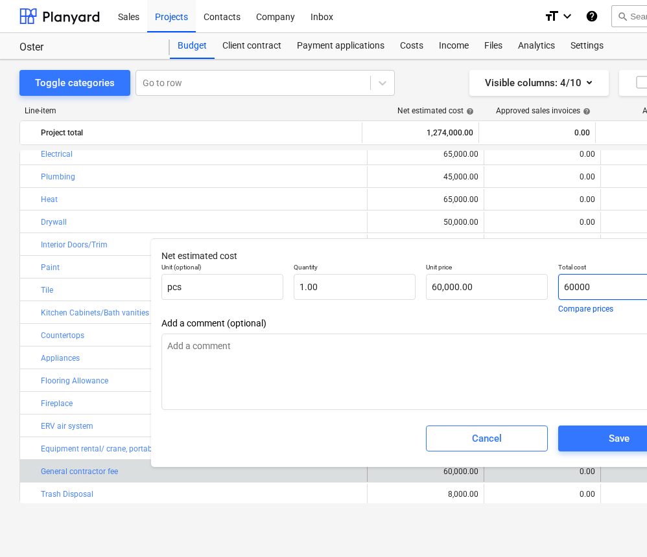
click at [570, 289] on input "60000" at bounding box center [619, 287] width 122 height 26
click at [616, 444] on div "Save" at bounding box center [618, 438] width 21 height 17
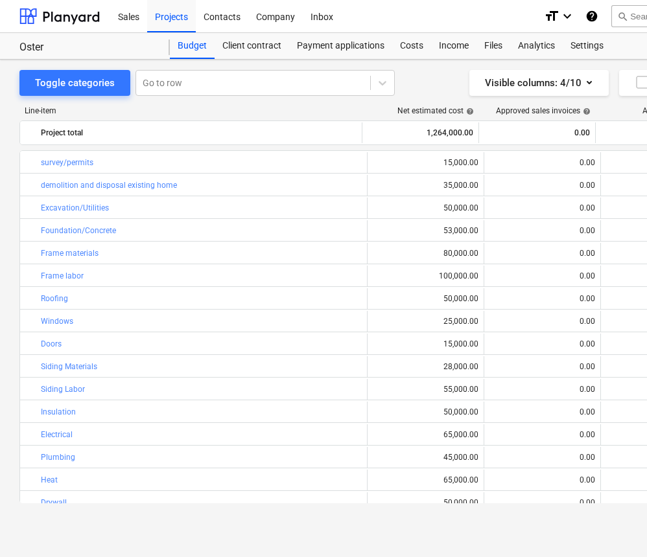
scroll to position [0, 0]
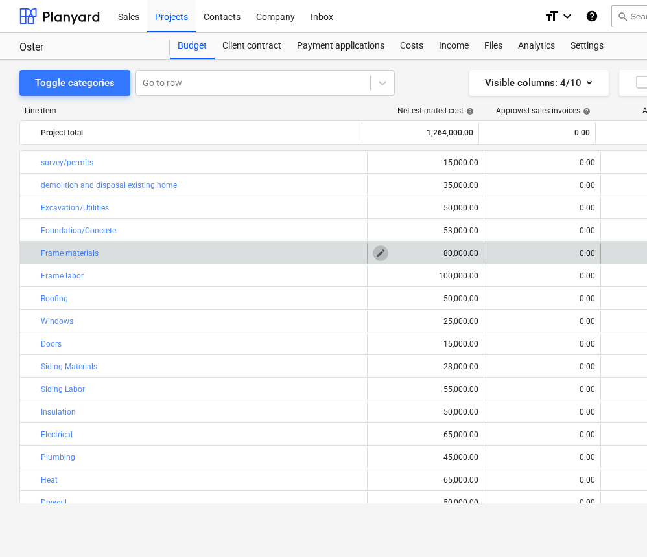
click at [376, 253] on span "edit" at bounding box center [380, 253] width 10 height 10
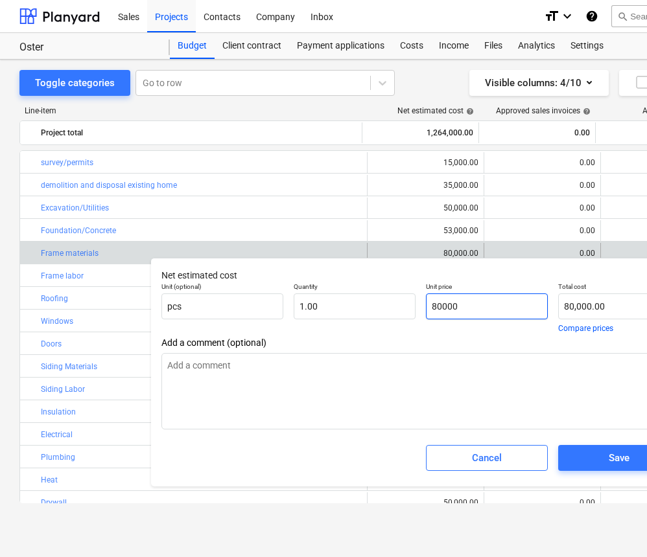
click at [437, 306] on input "80000" at bounding box center [487, 307] width 122 height 26
click at [465, 309] on input "700000" at bounding box center [487, 307] width 122 height 26
click at [586, 459] on span "Save" at bounding box center [618, 458] width 91 height 17
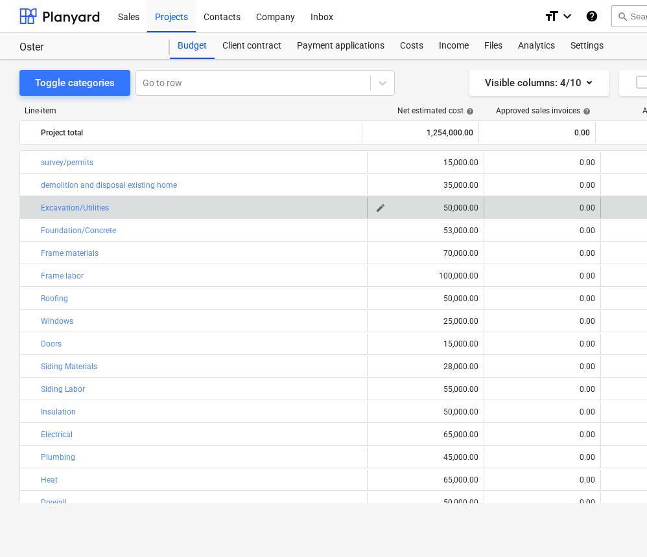
click at [377, 206] on span "edit" at bounding box center [380, 208] width 10 height 10
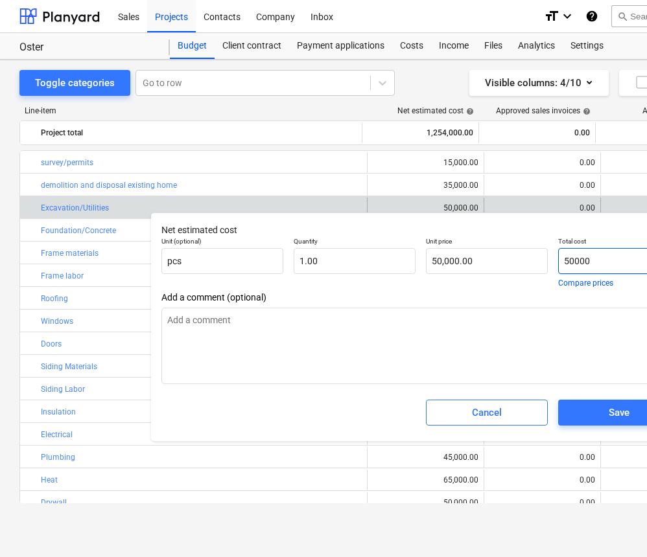
click at [568, 260] on input "50000" at bounding box center [619, 261] width 122 height 26
click at [599, 404] on button "Save" at bounding box center [619, 413] width 122 height 26
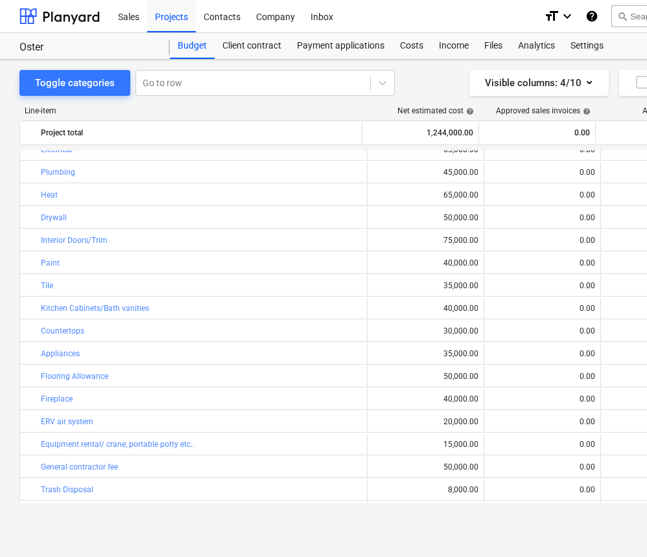
scroll to position [294, 0]
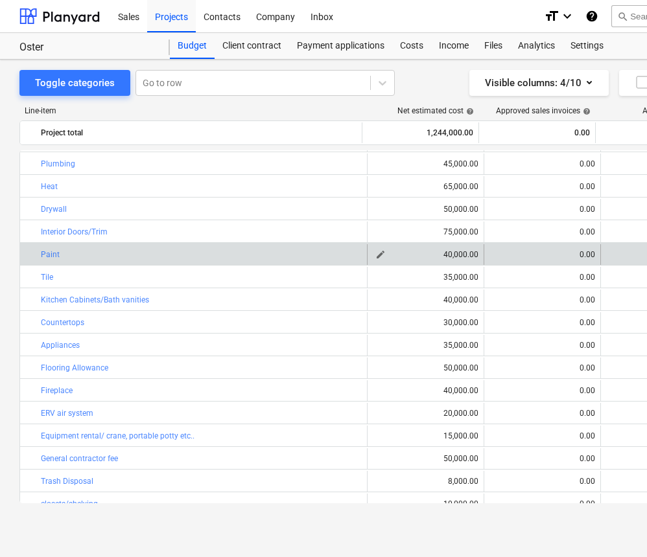
click at [444, 255] on div "40,000.00" at bounding box center [426, 254] width 106 height 9
click at [375, 257] on span "edit" at bounding box center [380, 254] width 10 height 10
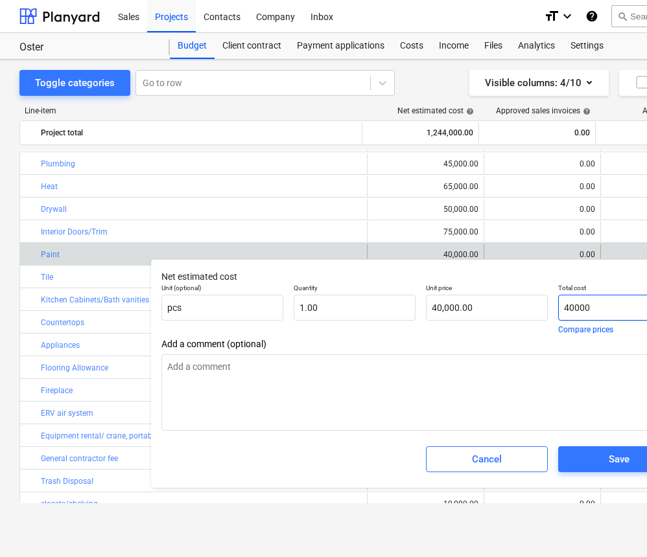
click at [568, 308] on input "40000" at bounding box center [619, 308] width 122 height 26
click at [621, 459] on div "Save" at bounding box center [618, 459] width 21 height 17
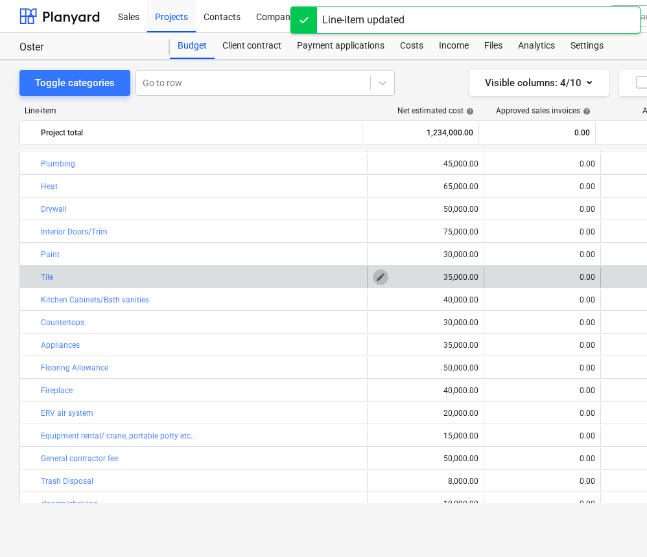
click at [378, 276] on span "edit" at bounding box center [380, 277] width 10 height 10
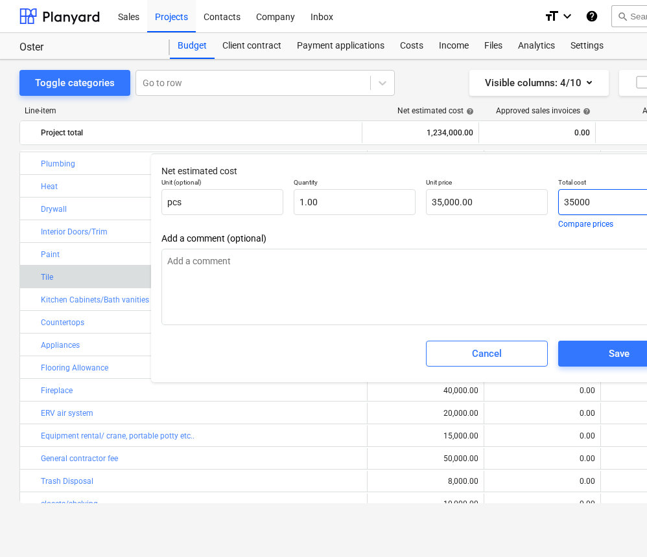
click at [569, 201] on input "35000" at bounding box center [619, 202] width 122 height 26
click at [619, 348] on div "Save" at bounding box center [618, 353] width 21 height 17
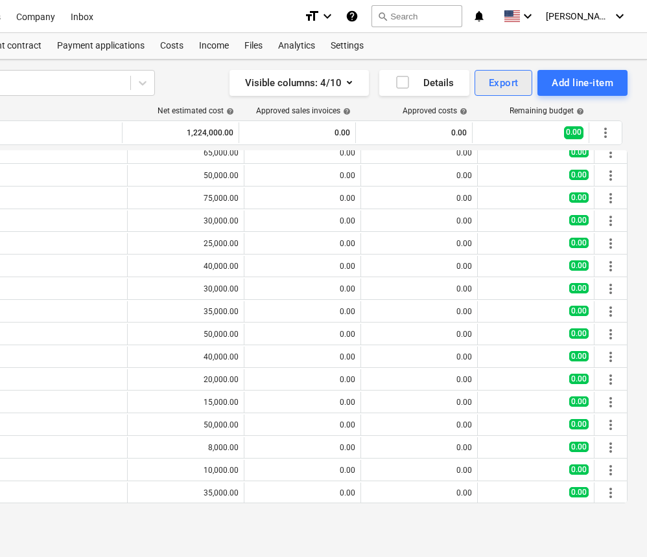
scroll to position [0, 240]
click at [505, 84] on div "Export" at bounding box center [504, 83] width 30 height 17
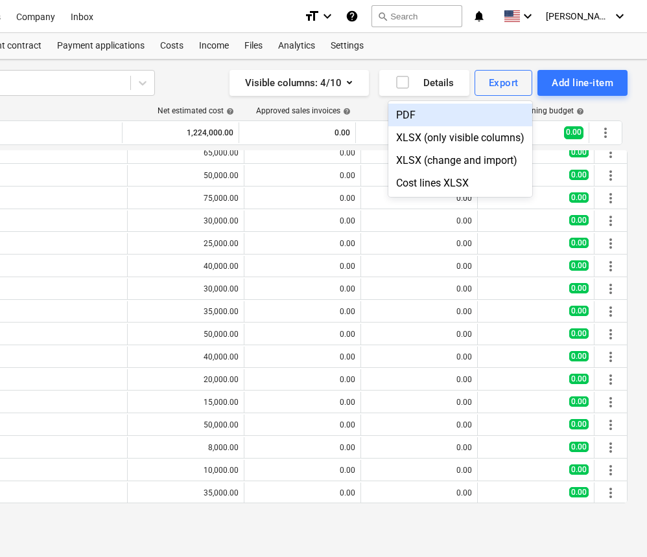
click at [413, 115] on div "PDF" at bounding box center [460, 115] width 144 height 23
